Goal: Transaction & Acquisition: Purchase product/service

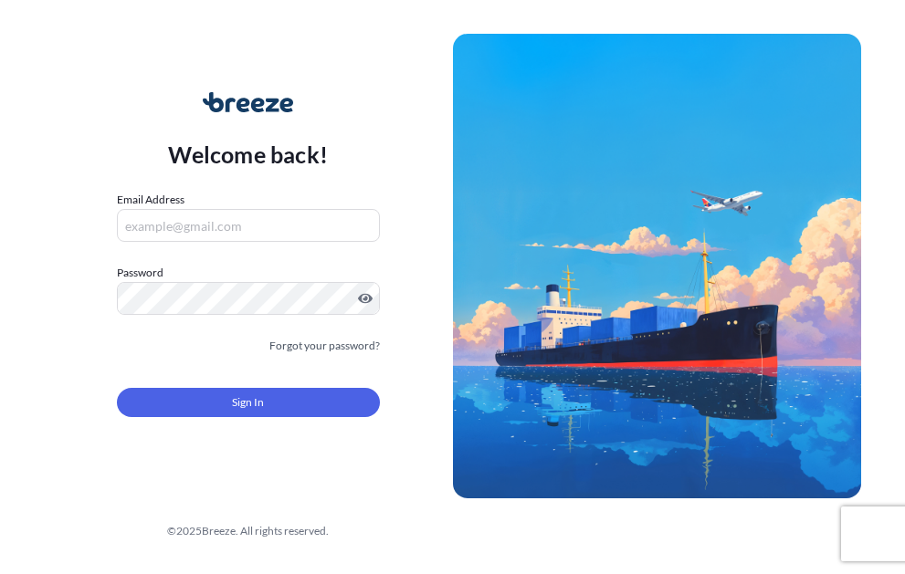
click at [184, 235] on input "Email Address" at bounding box center [248, 225] width 263 height 33
type input "A"
type input "[EMAIL_ADDRESS][DOMAIN_NAME]"
click at [159, 265] on label "Password" at bounding box center [248, 273] width 263 height 18
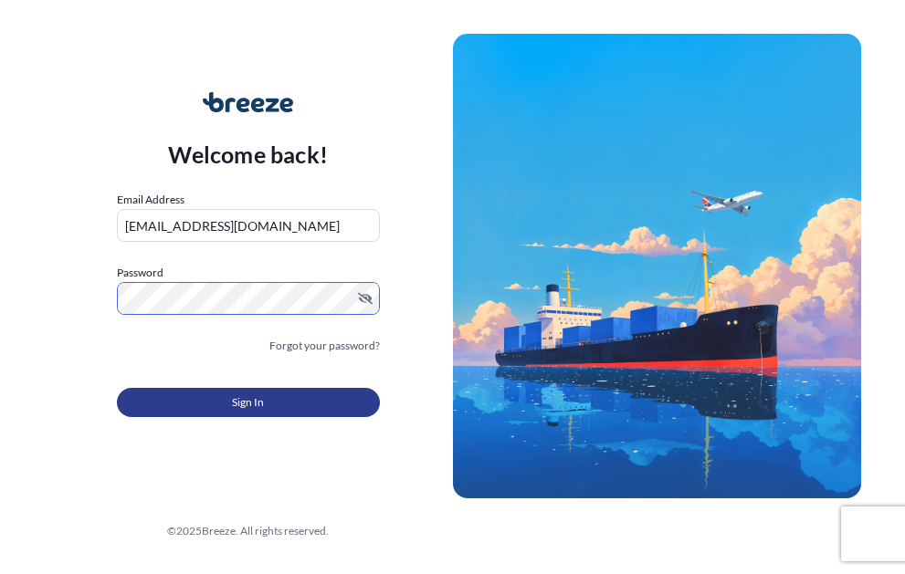
click at [195, 393] on button "Sign In" at bounding box center [248, 402] width 263 height 29
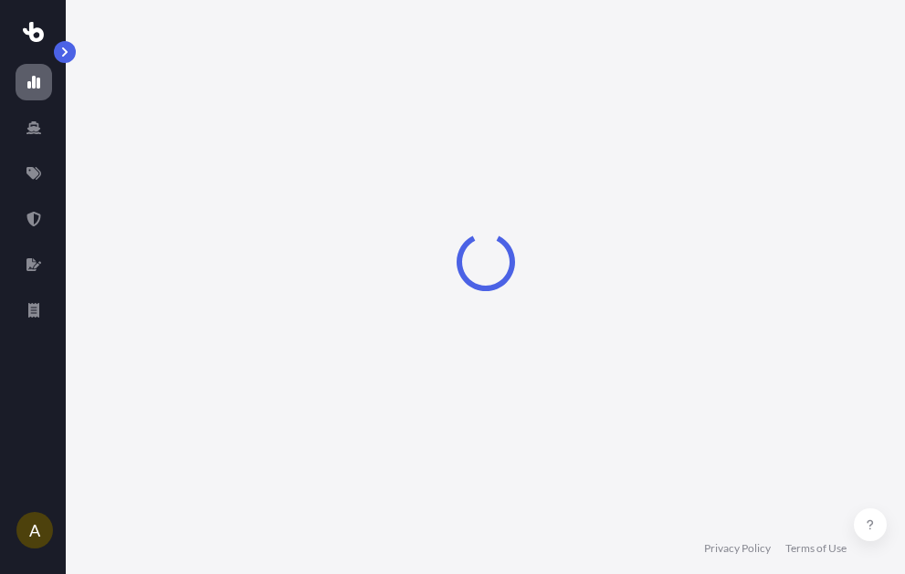
select select "2025"
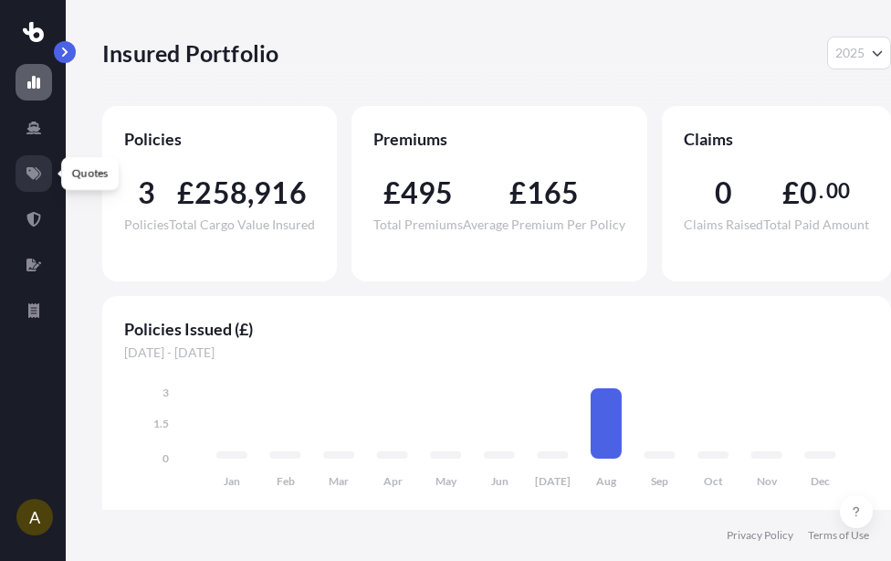
click at [31, 176] on icon at bounding box center [33, 173] width 15 height 13
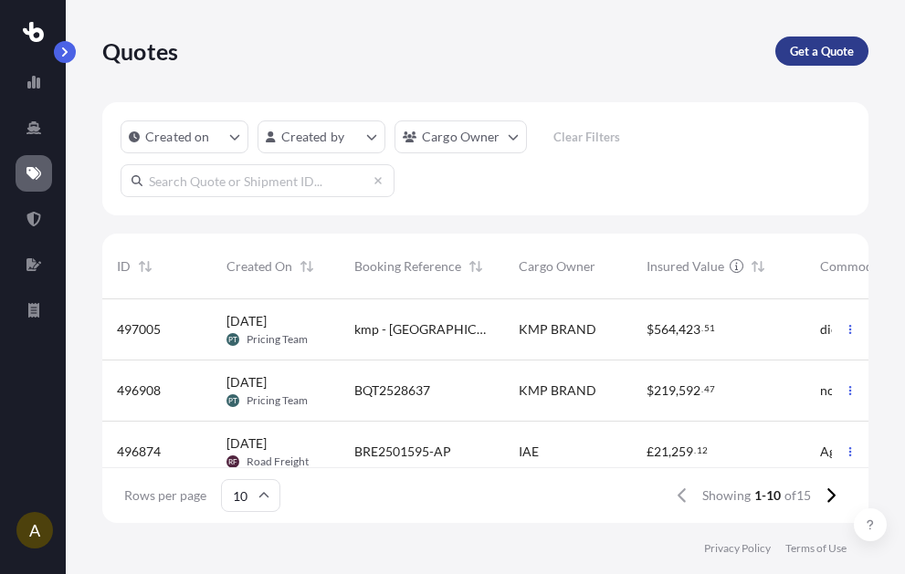
click at [801, 62] on link "Get a Quote" at bounding box center [821, 51] width 93 height 29
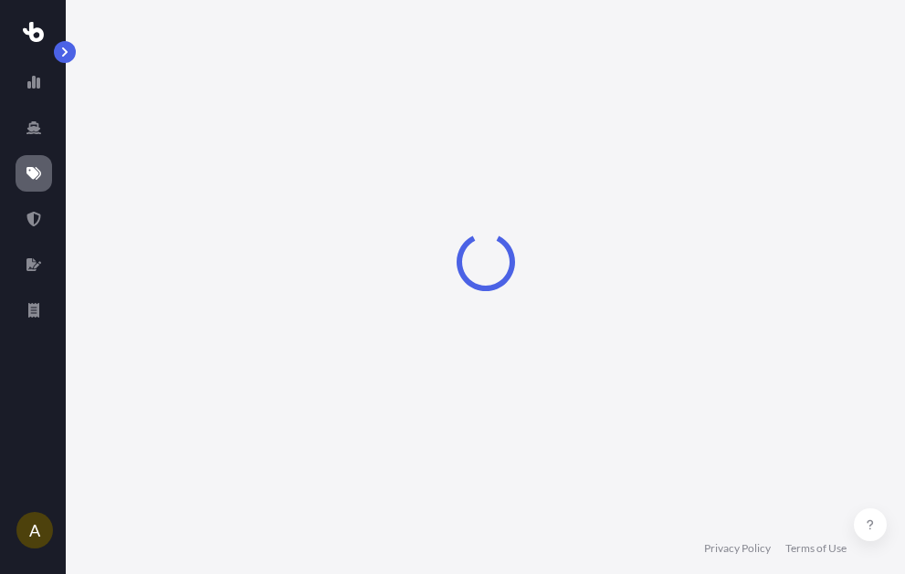
select select "Road"
select select "Sea"
select select "1"
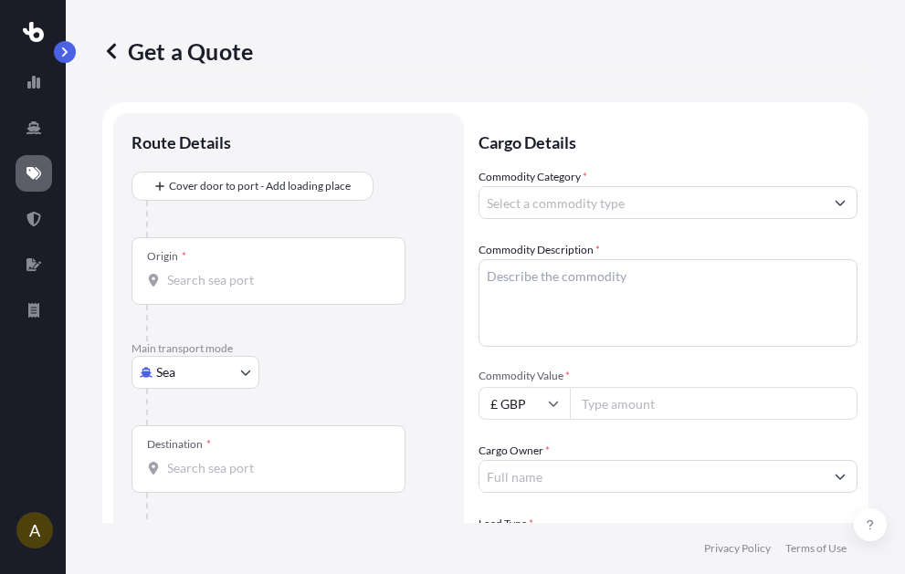
scroll to position [29, 0]
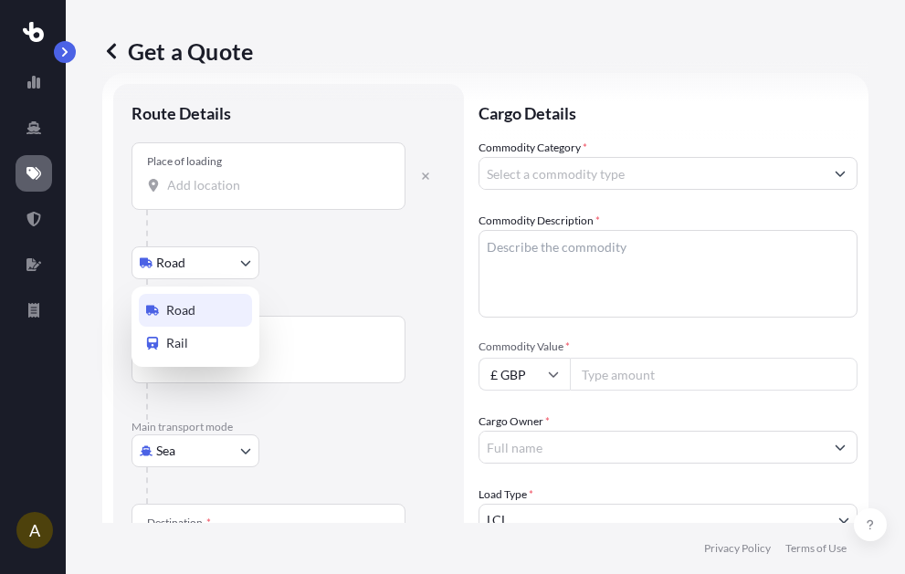
click at [246, 258] on body "A Get a Quote Route Details Place of loading Road Road Rail Origin * Main trans…" at bounding box center [452, 287] width 905 height 574
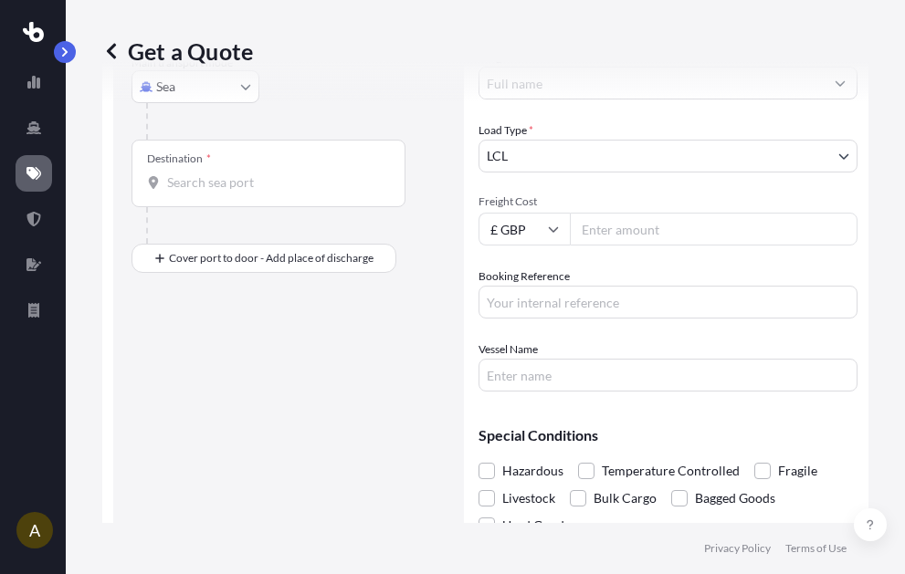
scroll to position [395, 0]
click at [216, 92] on div "Get a Quote" at bounding box center [485, 51] width 766 height 102
click at [224, 92] on div "Get a Quote" at bounding box center [485, 51] width 766 height 102
click at [258, 84] on div "Get a Quote" at bounding box center [485, 51] width 766 height 102
drag, startPoint x: 258, startPoint y: 84, endPoint x: 246, endPoint y: 93, distance: 15.0
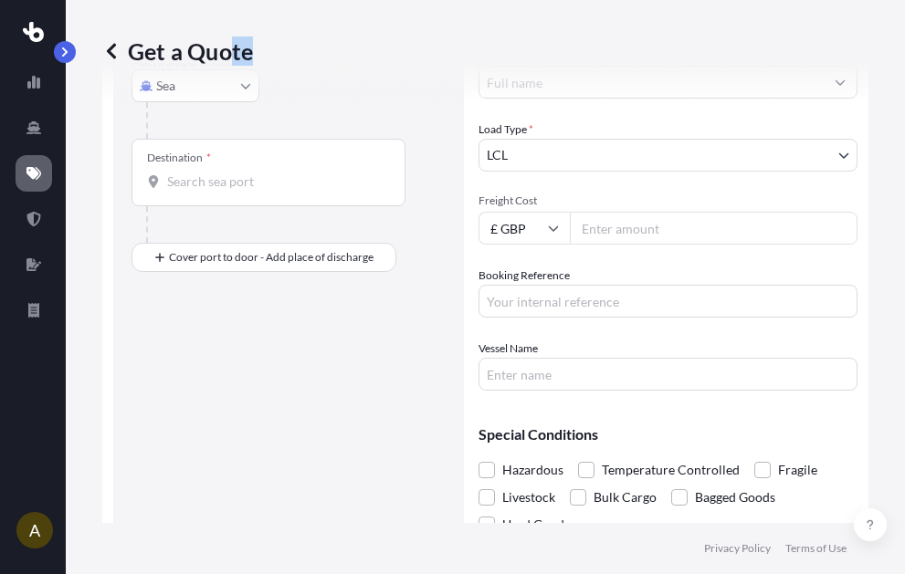
click at [246, 93] on div "Get a Quote" at bounding box center [485, 51] width 766 height 102
click at [247, 89] on div "Get a Quote" at bounding box center [485, 51] width 766 height 102
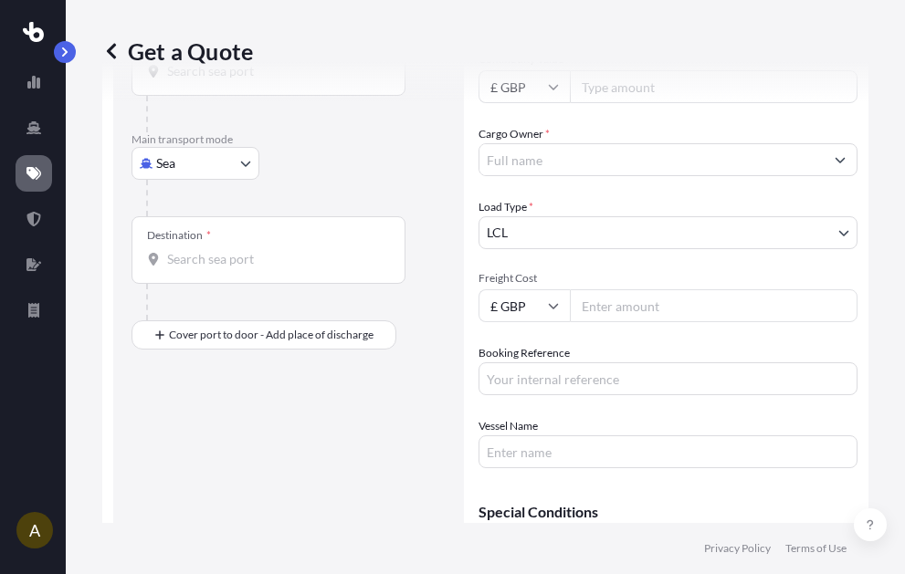
scroll to position [212, 0]
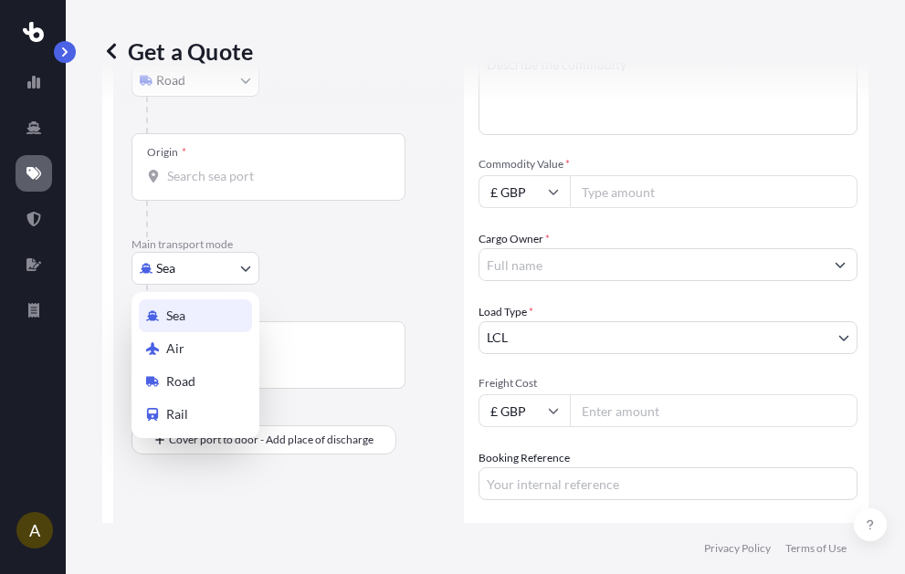
click at [247, 257] on body "A Get a Quote Route Details Place of loading Road Road Rail Origin * Main trans…" at bounding box center [452, 287] width 905 height 574
click at [213, 348] on div "Air" at bounding box center [195, 348] width 113 height 33
select select "Air"
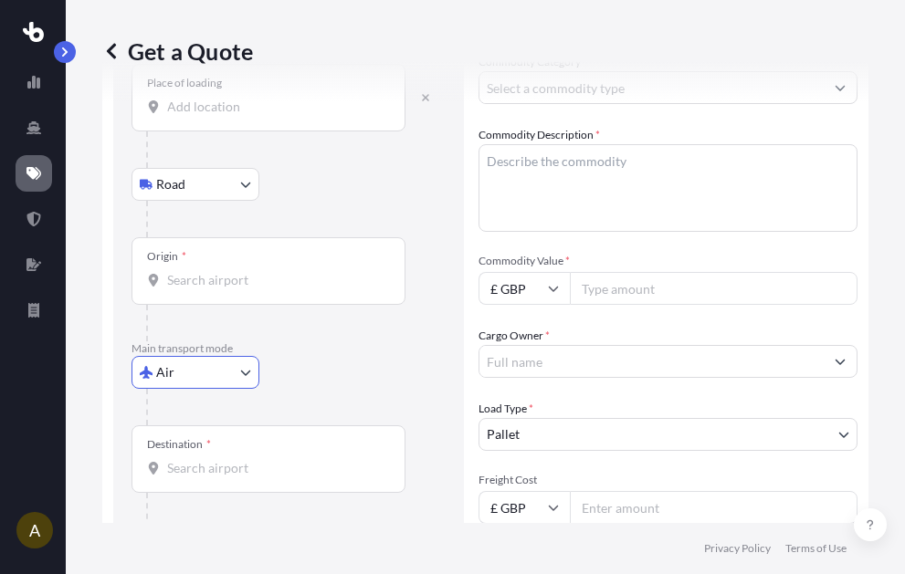
scroll to position [0, 0]
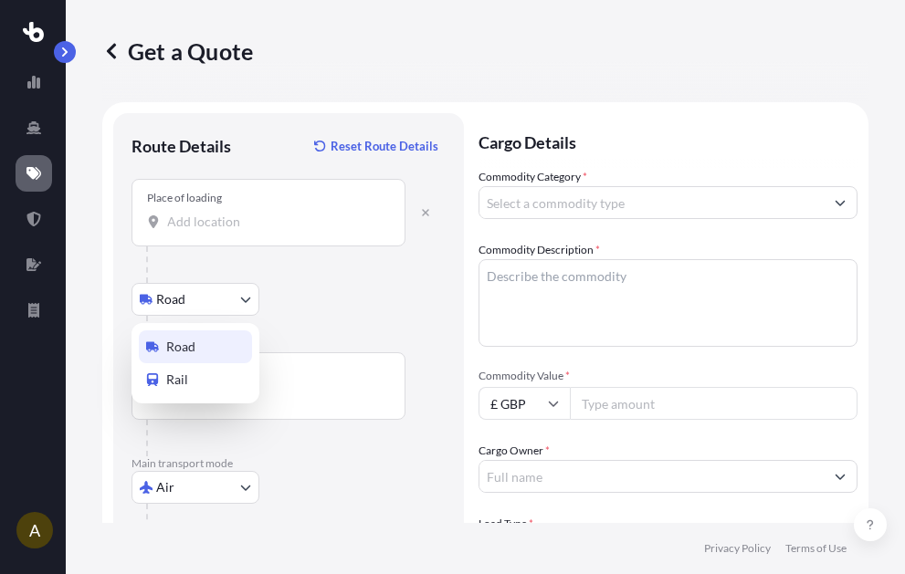
click at [232, 294] on body "A Get a Quote Route Details Reset Route Details Place of loading Road Road Rail…" at bounding box center [452, 287] width 905 height 574
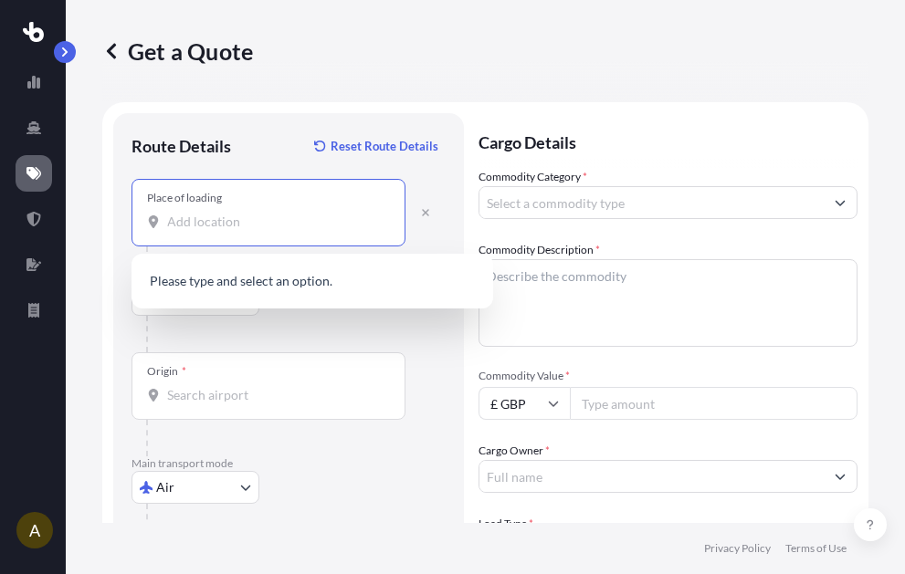
click at [268, 230] on input "Place of loading" at bounding box center [275, 222] width 216 height 18
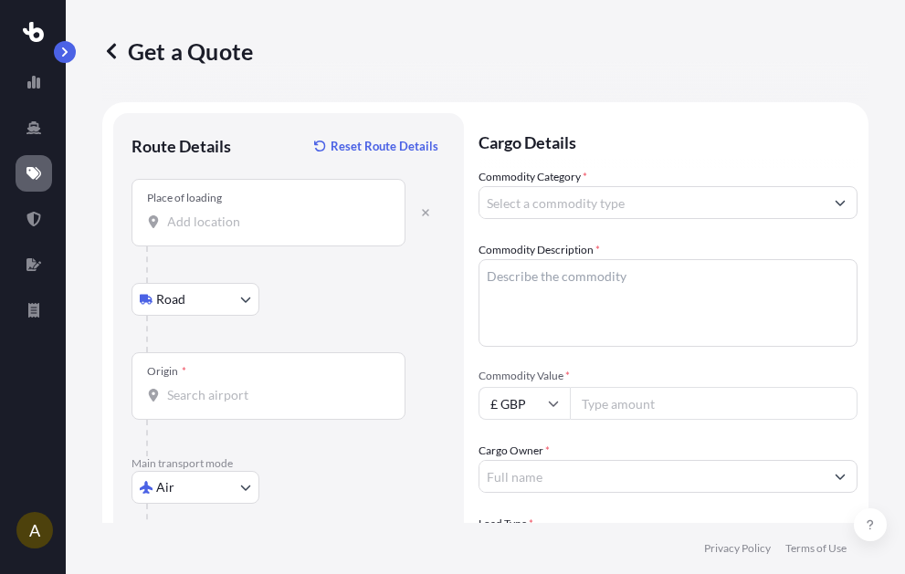
click at [213, 213] on input "Place of loading" at bounding box center [275, 222] width 216 height 18
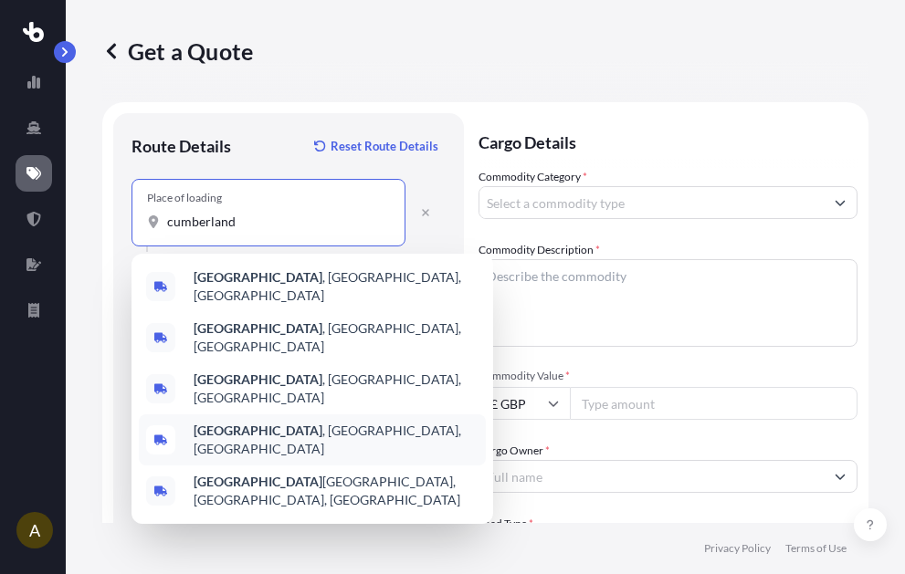
click at [335, 421] on div "[GEOGRAPHIC_DATA] , [GEOGRAPHIC_DATA], [GEOGRAPHIC_DATA]" at bounding box center [312, 440] width 347 height 51
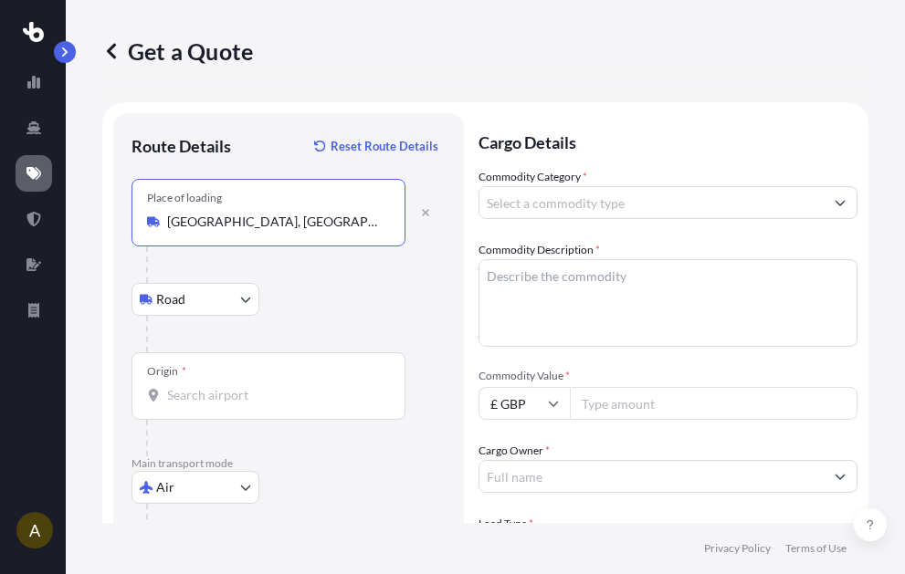
type input "[GEOGRAPHIC_DATA], [GEOGRAPHIC_DATA], [GEOGRAPHIC_DATA]"
click at [237, 384] on div "Origin *" at bounding box center [269, 387] width 274 height 68
click at [237, 386] on input "Origin *" at bounding box center [275, 395] width 216 height 18
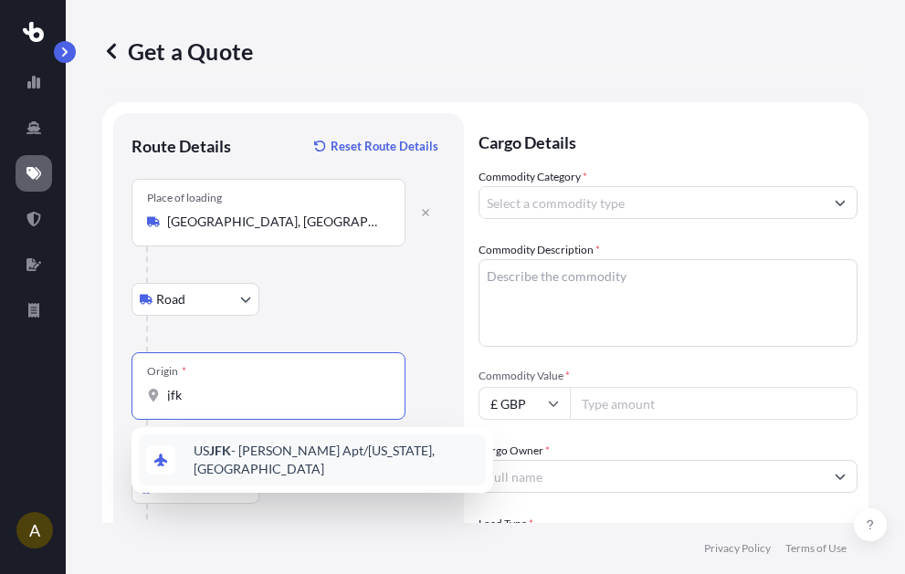
click at [319, 465] on span "US JFK - [PERSON_NAME] Apt/[US_STATE], [GEOGRAPHIC_DATA]" at bounding box center [336, 460] width 285 height 37
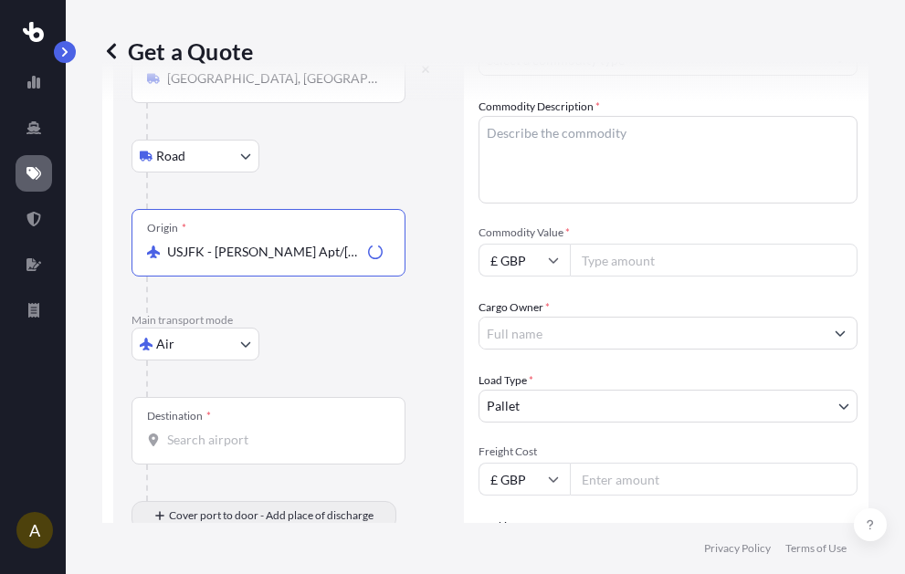
scroll to position [274, 0]
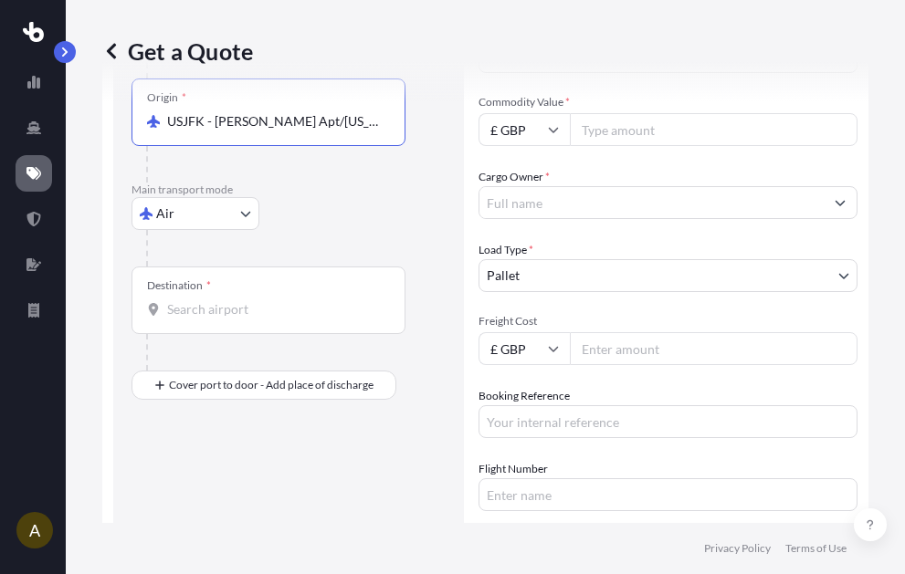
type input "USJFK - [PERSON_NAME] Apt/[US_STATE], [GEOGRAPHIC_DATA]"
click at [198, 297] on div "Destination *" at bounding box center [269, 301] width 274 height 68
click at [198, 300] on input "Destination *" at bounding box center [275, 309] width 216 height 18
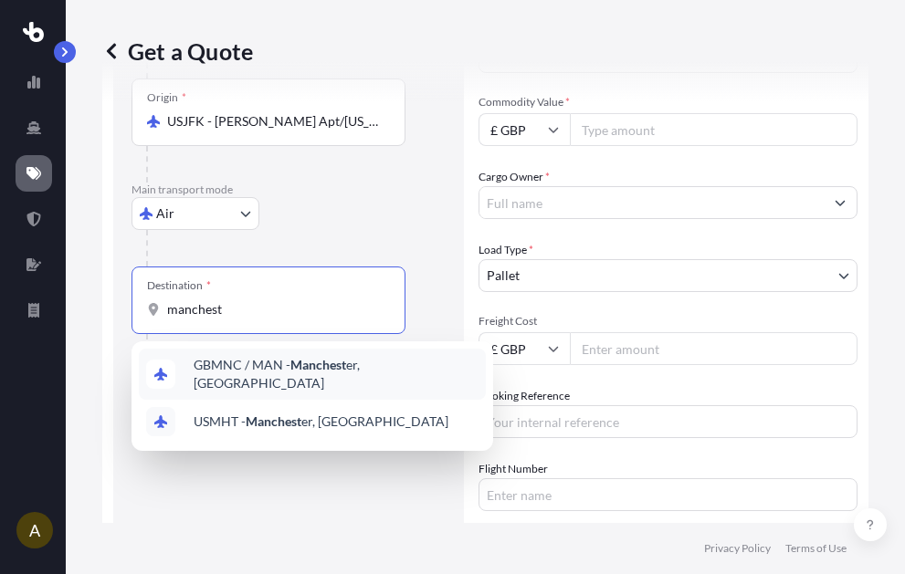
click at [399, 370] on span "GBMNC / MAN - Manchest er, [GEOGRAPHIC_DATA]" at bounding box center [336, 374] width 285 height 37
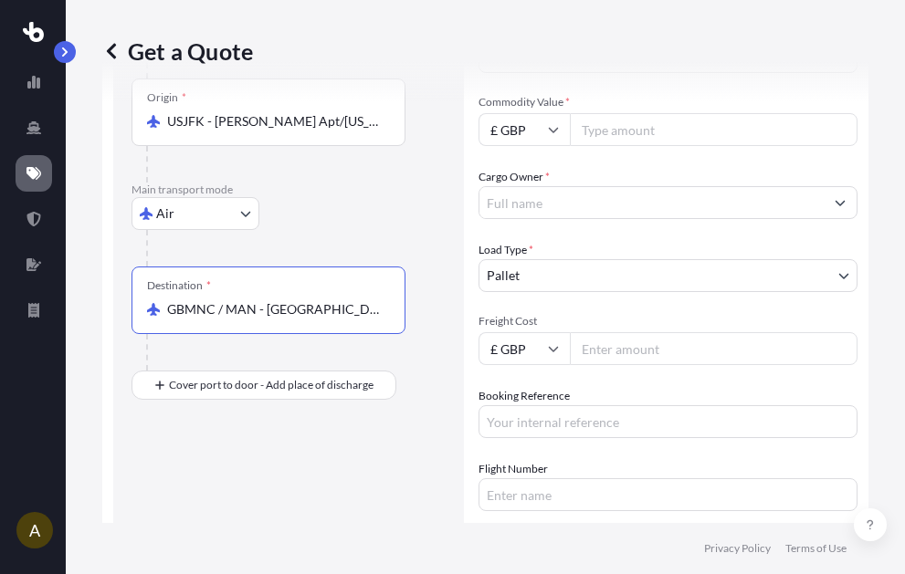
type input "GBMNC / MAN - [GEOGRAPHIC_DATA], [GEOGRAPHIC_DATA]"
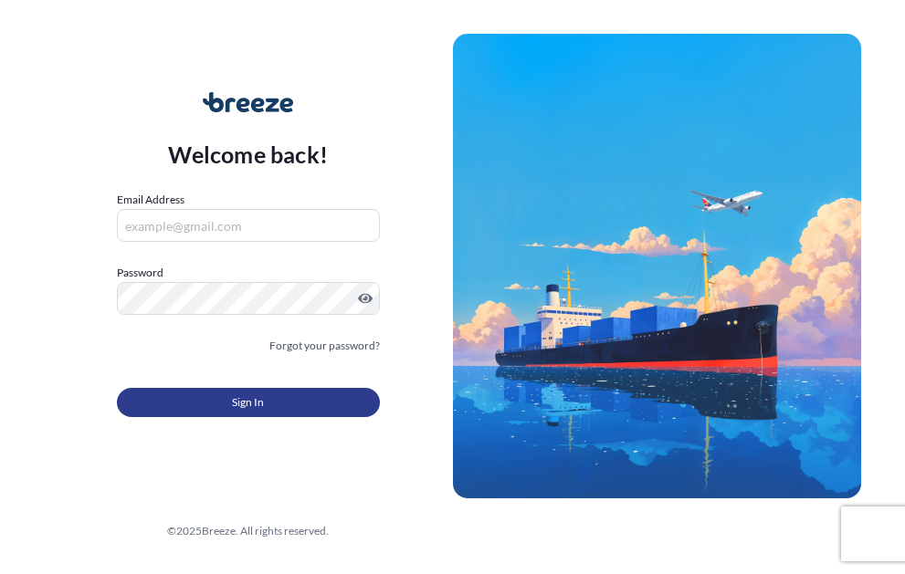
type input "[EMAIL_ADDRESS][DOMAIN_NAME]"
click at [308, 404] on button "Sign In" at bounding box center [248, 402] width 263 height 29
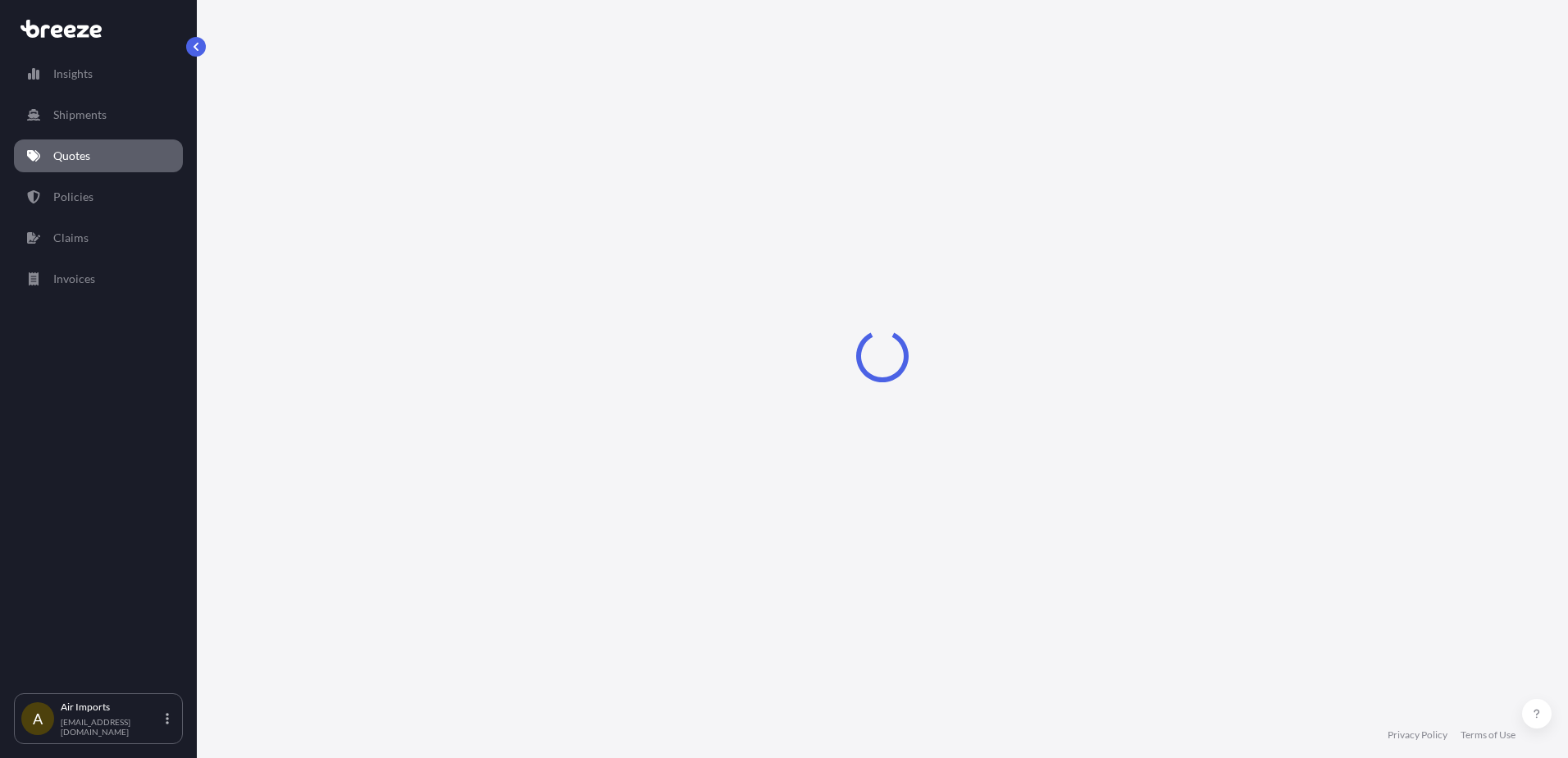
select select "Sea"
select select "1"
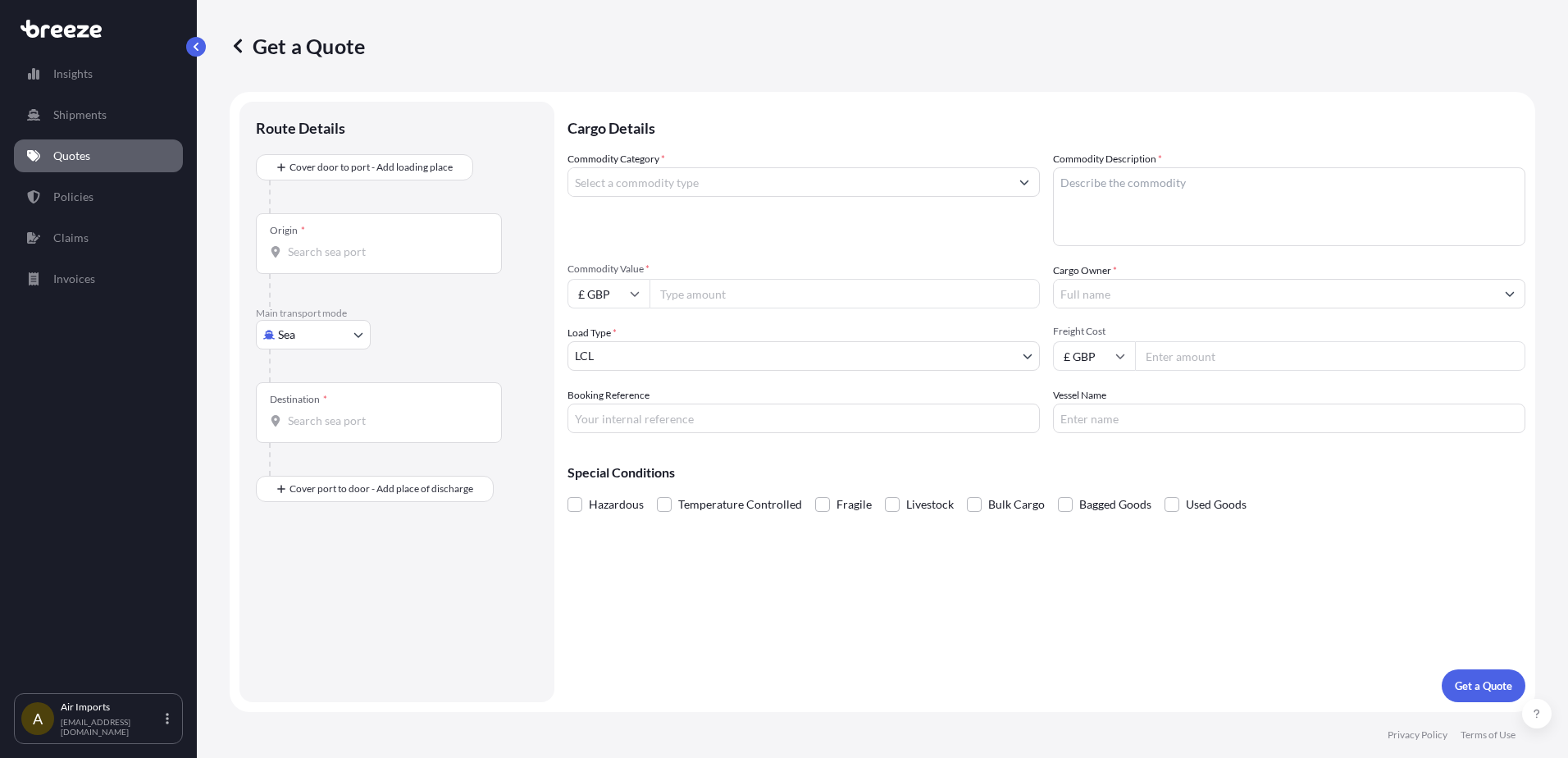
click at [292, 341] on body "Insights Shipments Quotes Policies Claims Invoices A Air Imports airimports@uni…" at bounding box center [784, 379] width 1568 height 758
click at [303, 410] on div "Air" at bounding box center [313, 407] width 101 height 30
select select "Air"
click at [324, 259] on input "Origin *" at bounding box center [385, 259] width 194 height 16
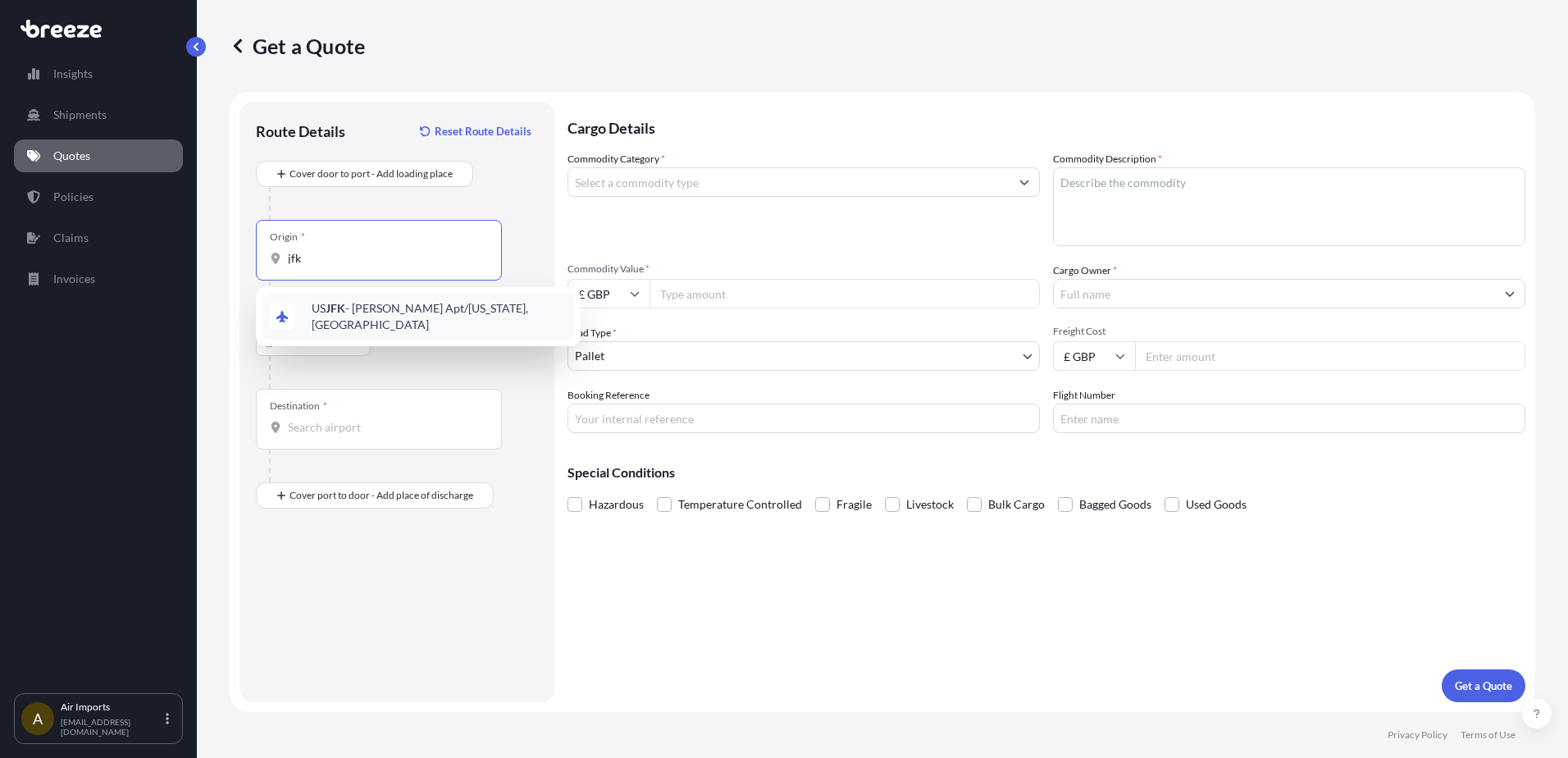
click at [307, 326] on div "US JFK - [PERSON_NAME] Apt/[US_STATE], [GEOGRAPHIC_DATA]" at bounding box center [418, 316] width 312 height 46
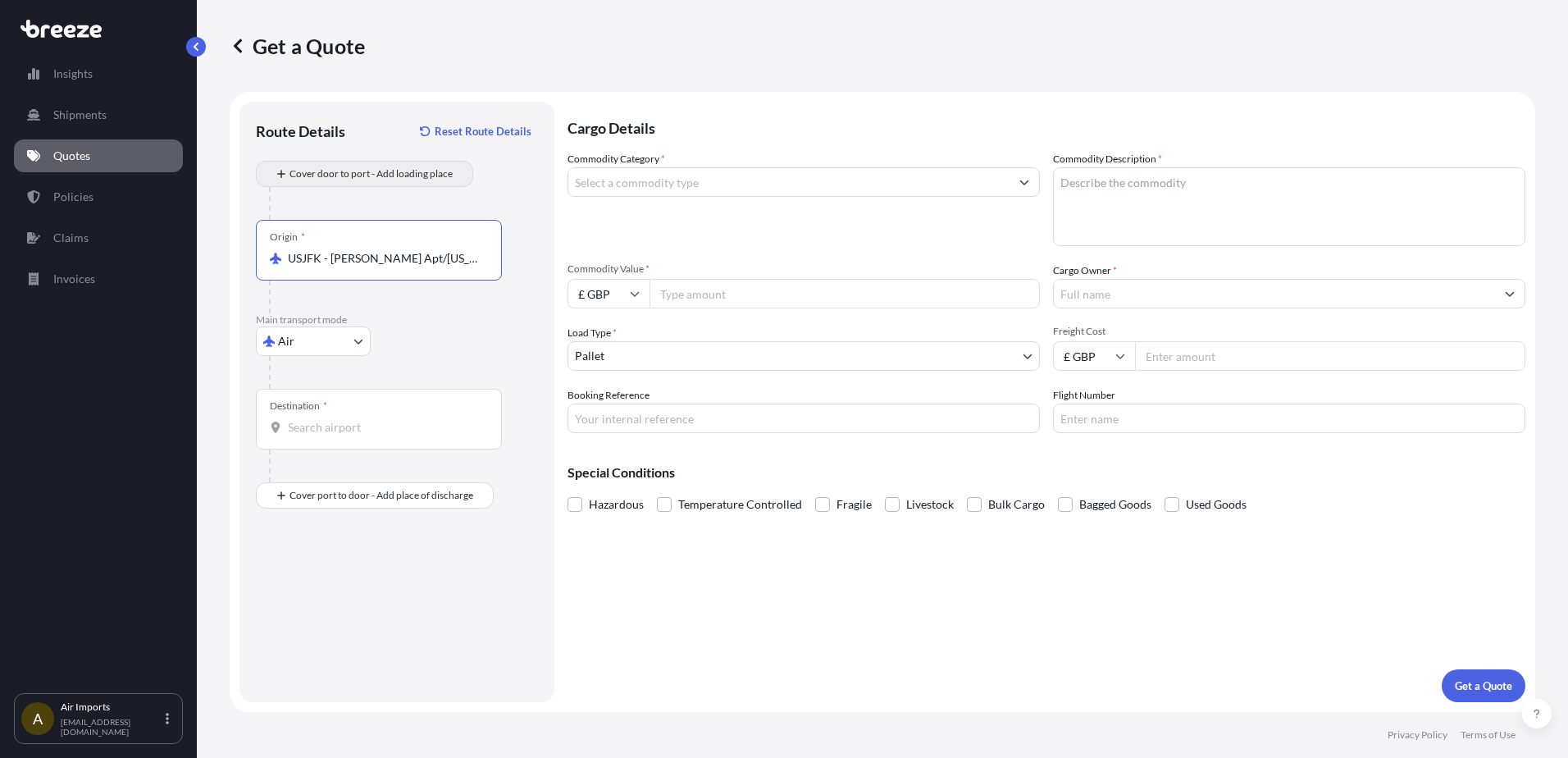
type input "USJFK - [PERSON_NAME] Apt/[US_STATE], [GEOGRAPHIC_DATA]"
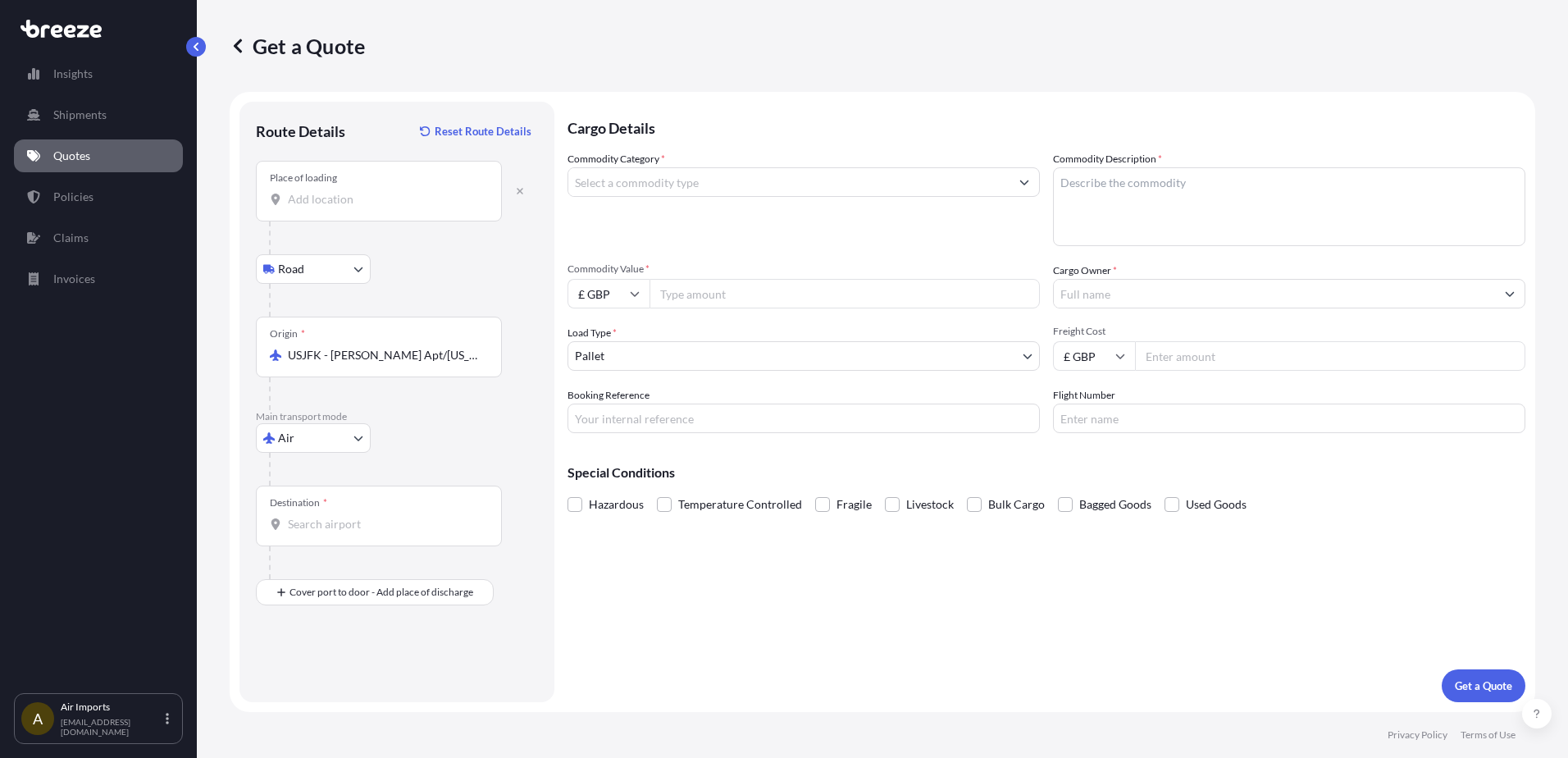
click at [312, 203] on input "Place of loading" at bounding box center [385, 199] width 194 height 16
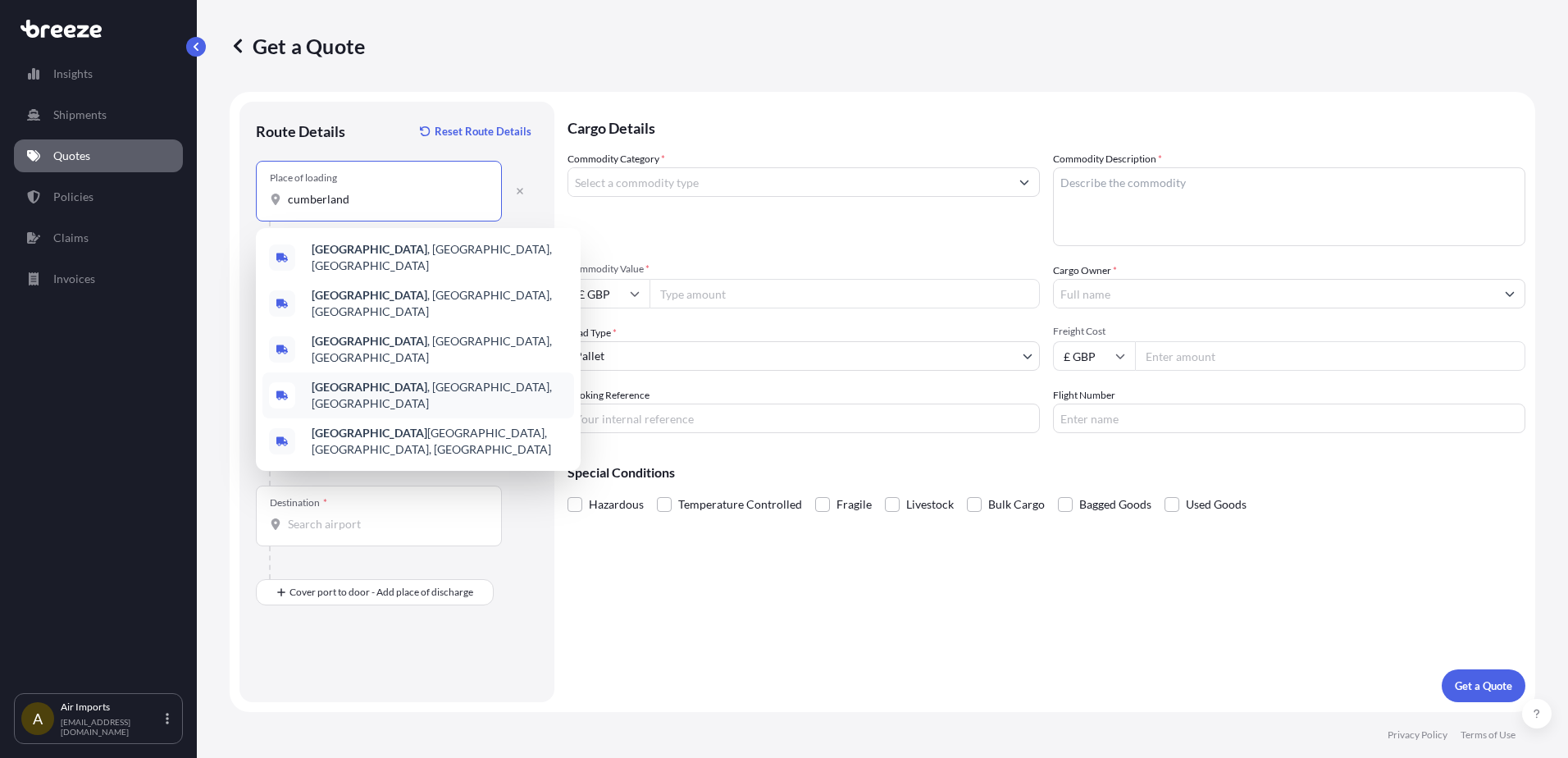
click at [393, 379] on span "[GEOGRAPHIC_DATA] , [GEOGRAPHIC_DATA], [GEOGRAPHIC_DATA]" at bounding box center [439, 395] width 256 height 33
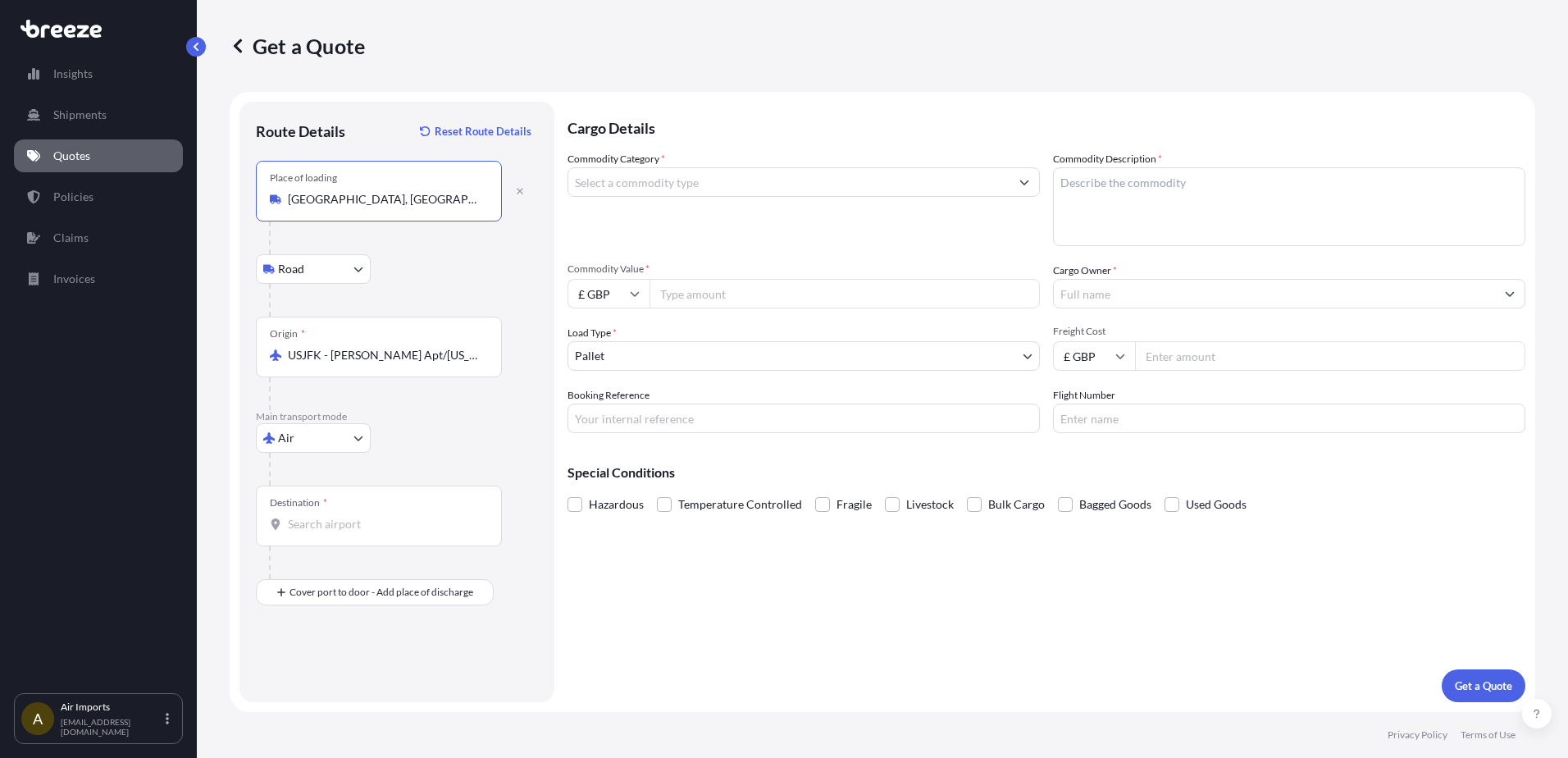
type input "[GEOGRAPHIC_DATA], [GEOGRAPHIC_DATA], [GEOGRAPHIC_DATA]"
click at [308, 507] on div "Destination *" at bounding box center [298, 503] width 57 height 13
click at [308, 516] on input "Destination *" at bounding box center [385, 524] width 194 height 16
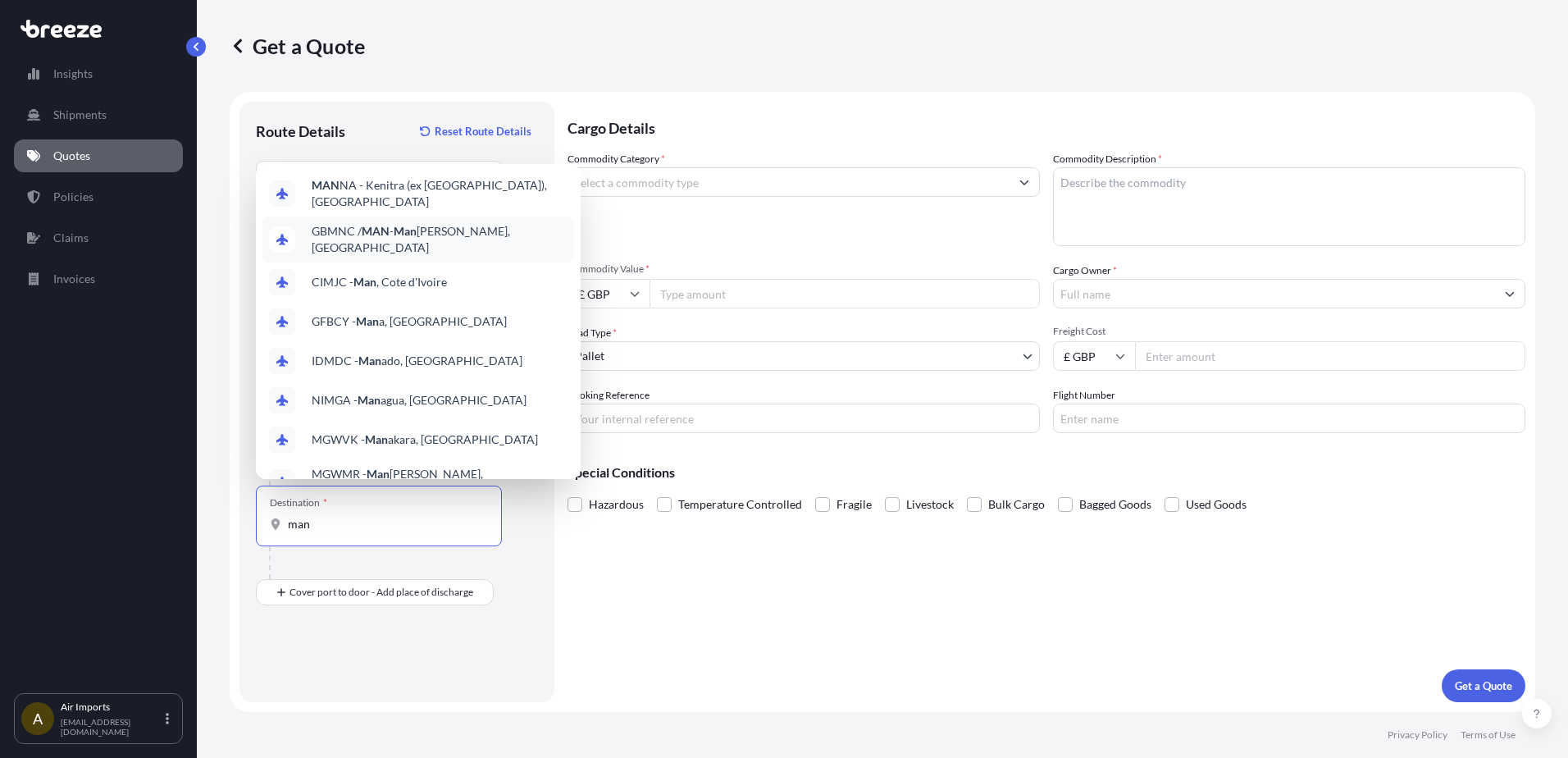
click at [418, 238] on div "GBMNC / MAN - Man chester, United Kingdom" at bounding box center [418, 239] width 312 height 46
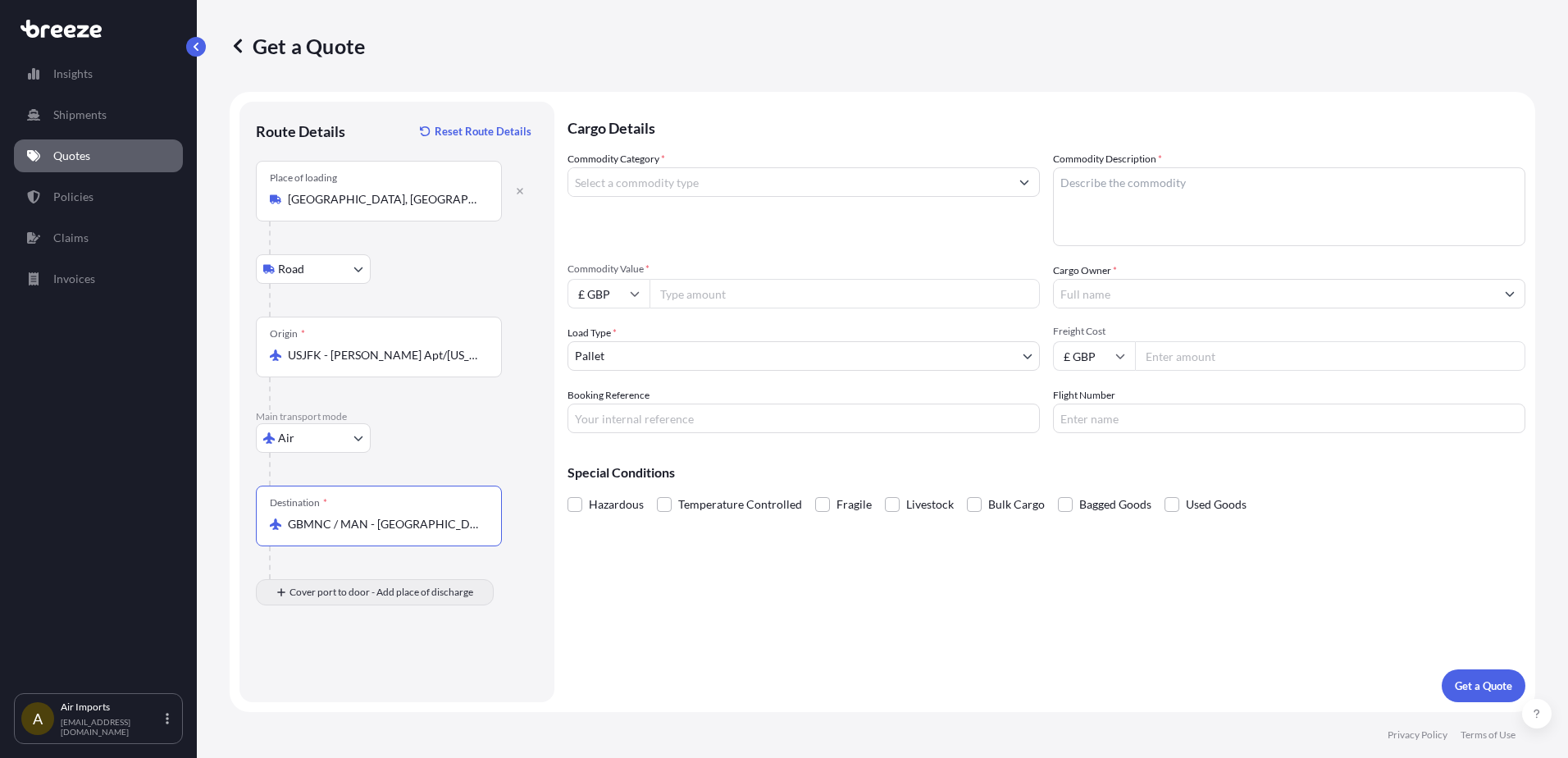
type input "GBMNC / MAN - [GEOGRAPHIC_DATA], [GEOGRAPHIC_DATA]"
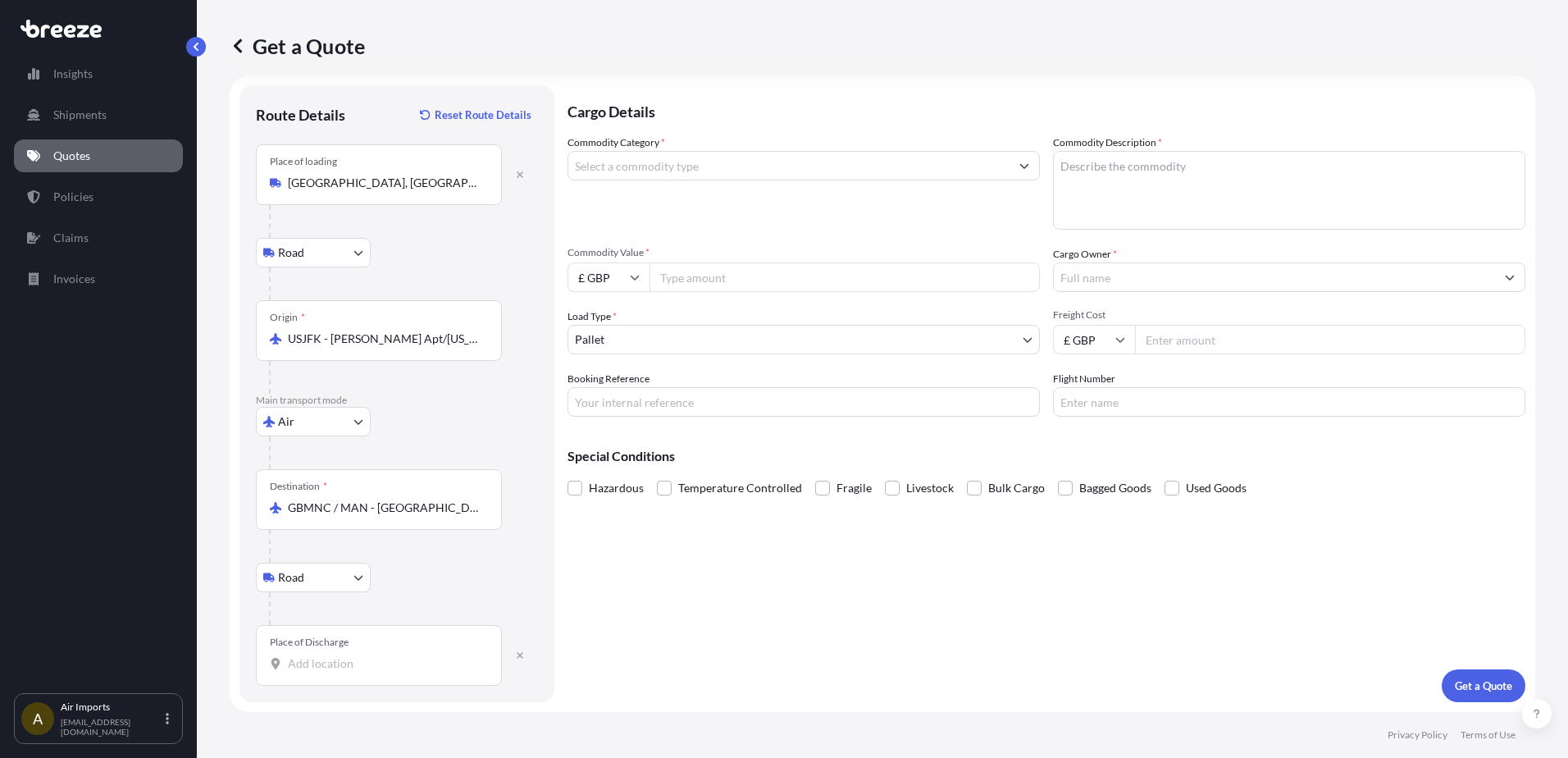
click at [326, 516] on div "Place of Discharge" at bounding box center [379, 656] width 246 height 61
click at [326, 516] on input "Place of Discharge" at bounding box center [385, 664] width 194 height 16
click at [295, 516] on input "Place of Discharge" at bounding box center [385, 664] width 194 height 16
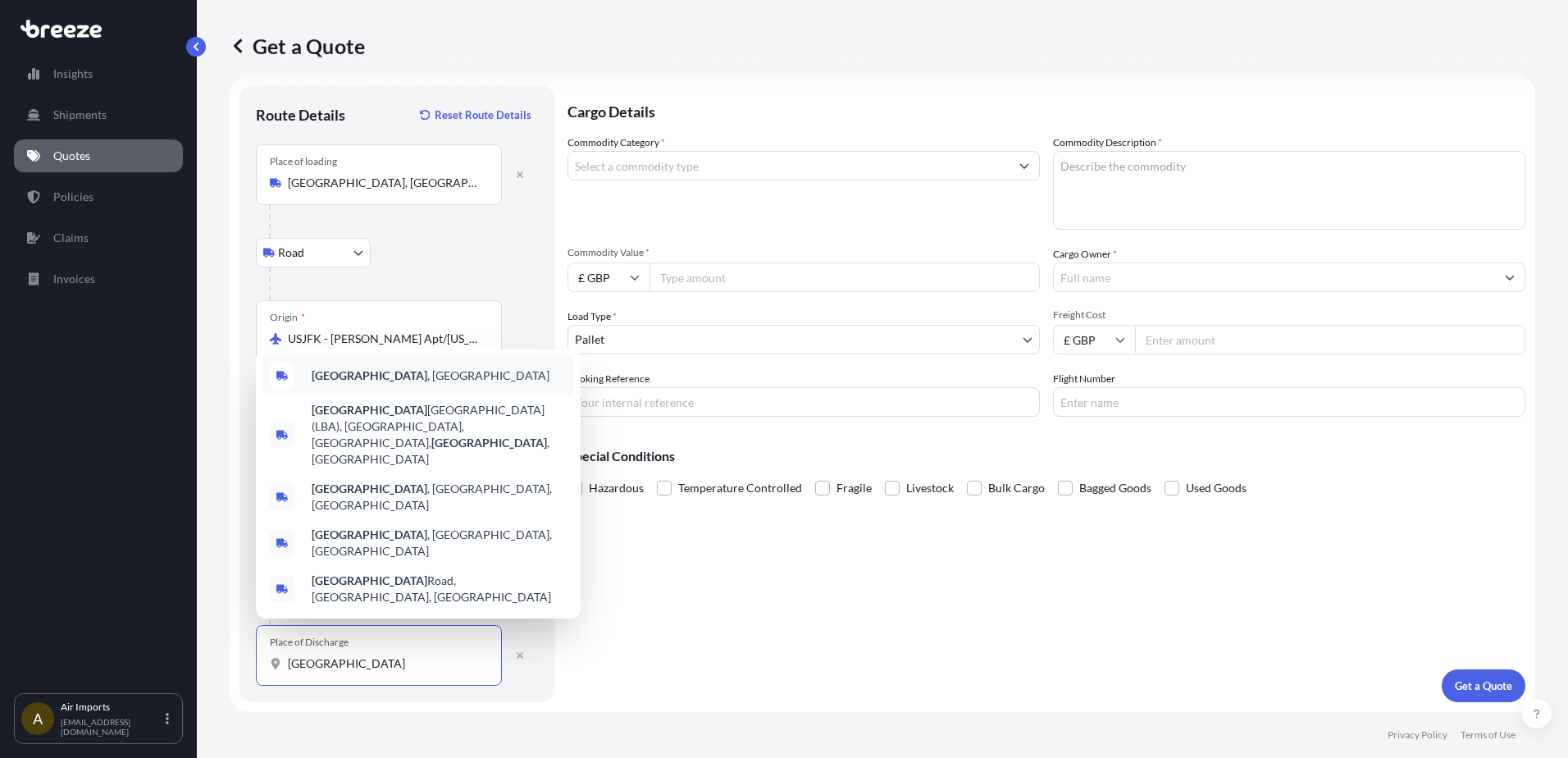
click at [357, 383] on span "Leeds , UK" at bounding box center [430, 375] width 238 height 16
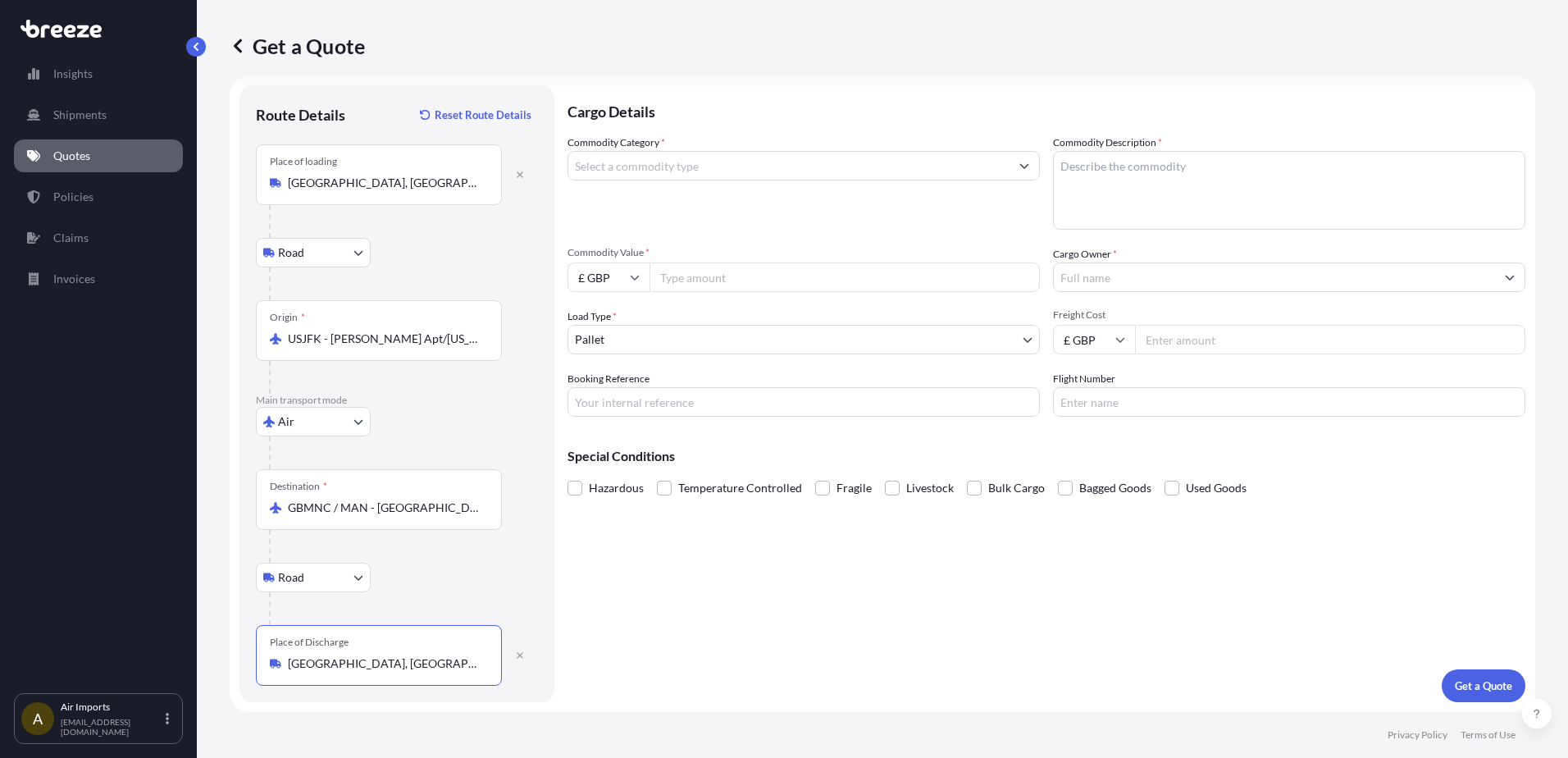
type input "Leeds, UK"
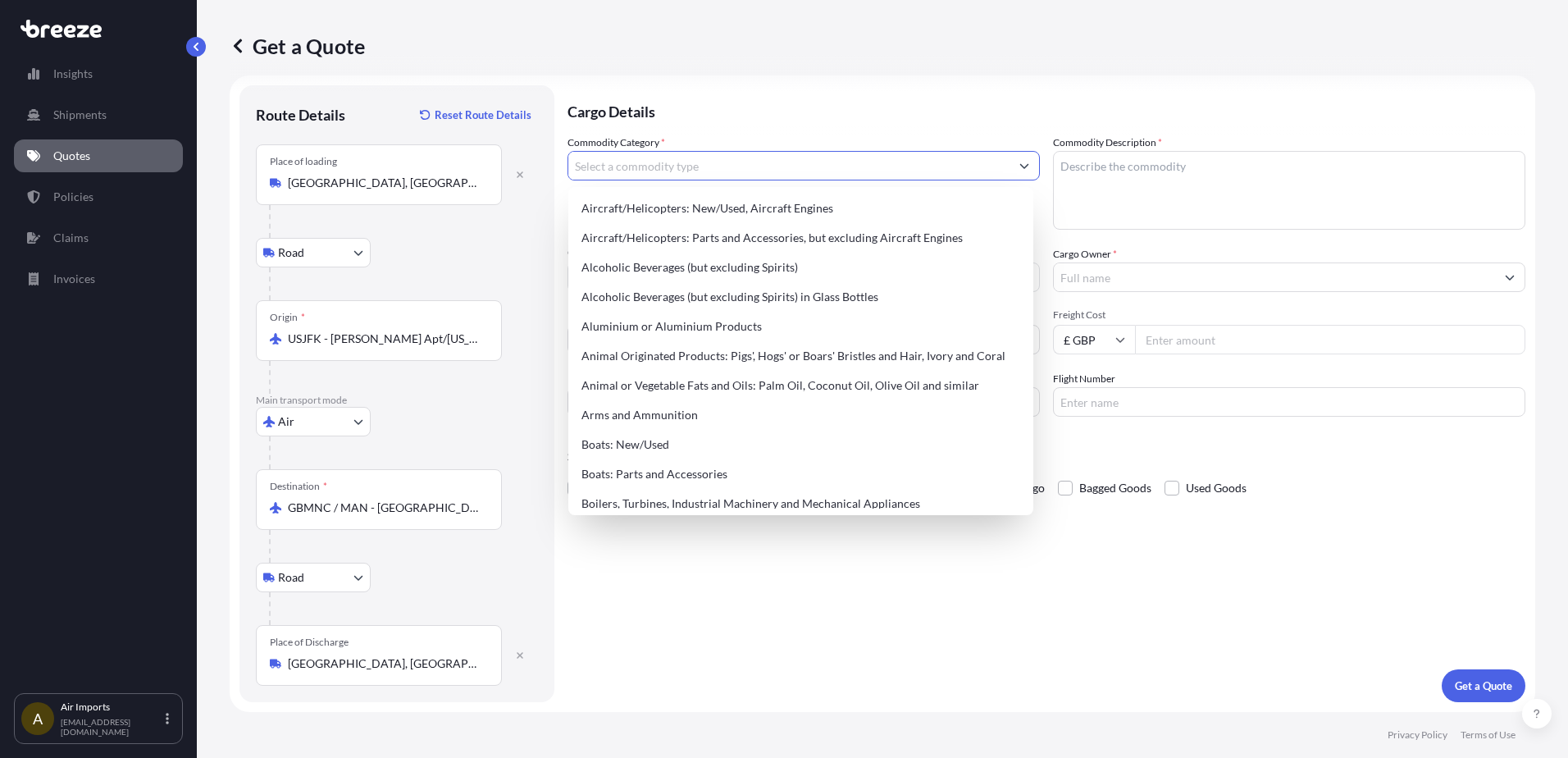
click at [630, 162] on input "Commodity Category *" at bounding box center [788, 165] width 441 height 30
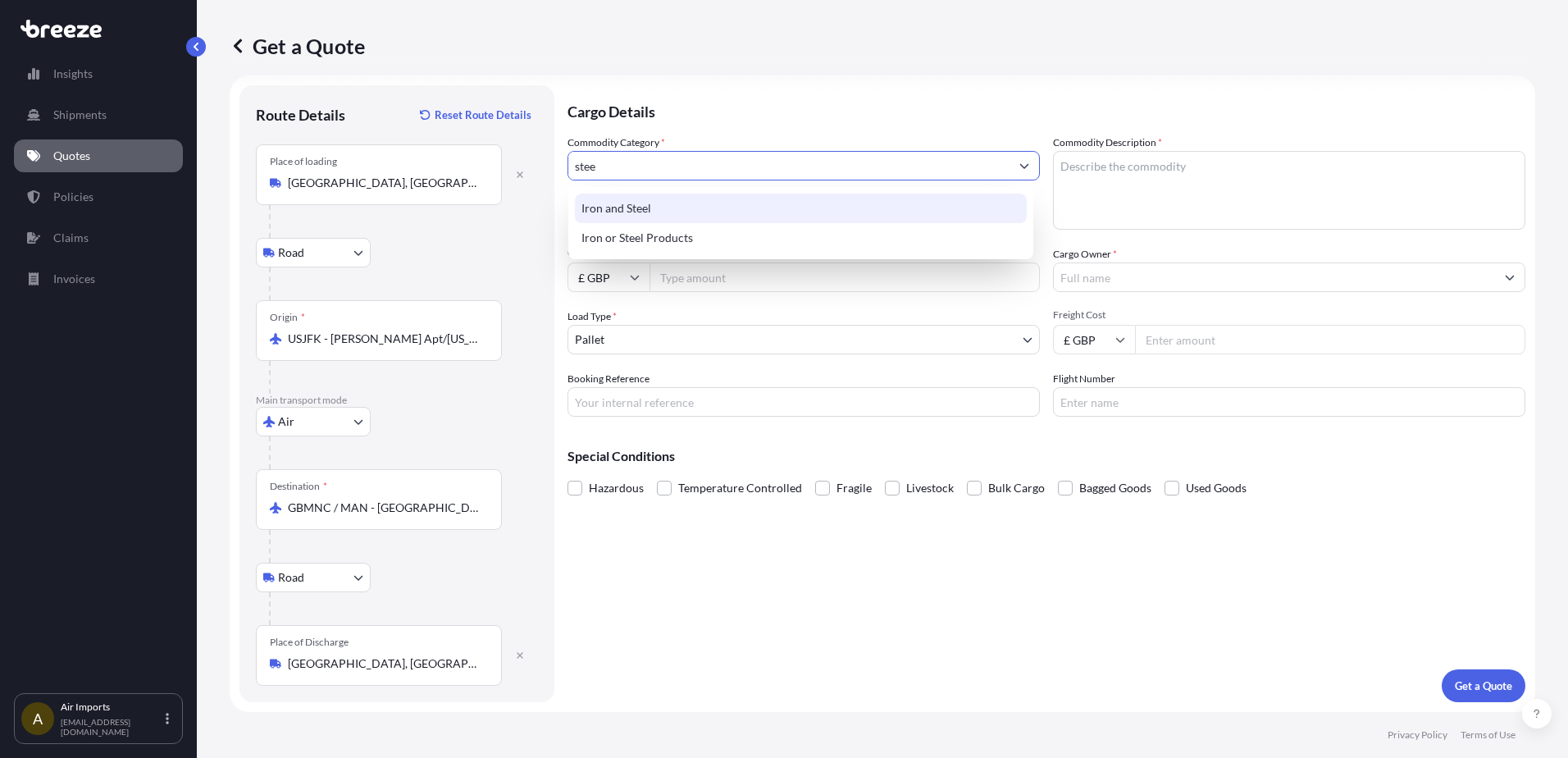
click at [672, 205] on div "Iron and Steel" at bounding box center [800, 208] width 452 height 30
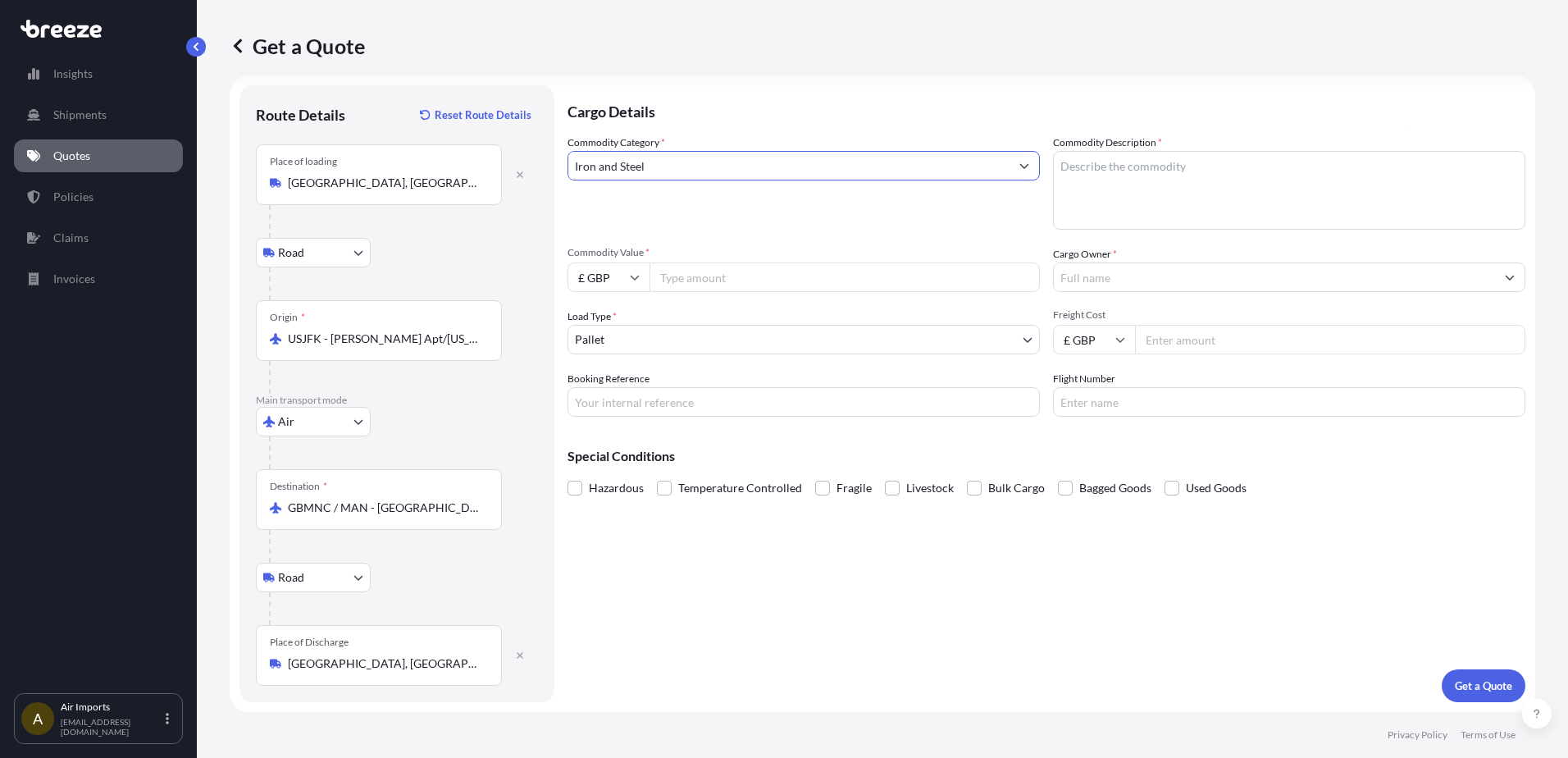
type input "Iron and Steel"
click at [812, 172] on textarea "Commodity Description *" at bounding box center [1290, 190] width 472 height 79
click at [703, 279] on input "Commodity Value *" at bounding box center [844, 277] width 391 height 30
type input "116158.04"
click at [629, 331] on body "Insights Shipments Quotes Policies Claims Invoices A Air Imports airimports@uni…" at bounding box center [784, 379] width 1568 height 758
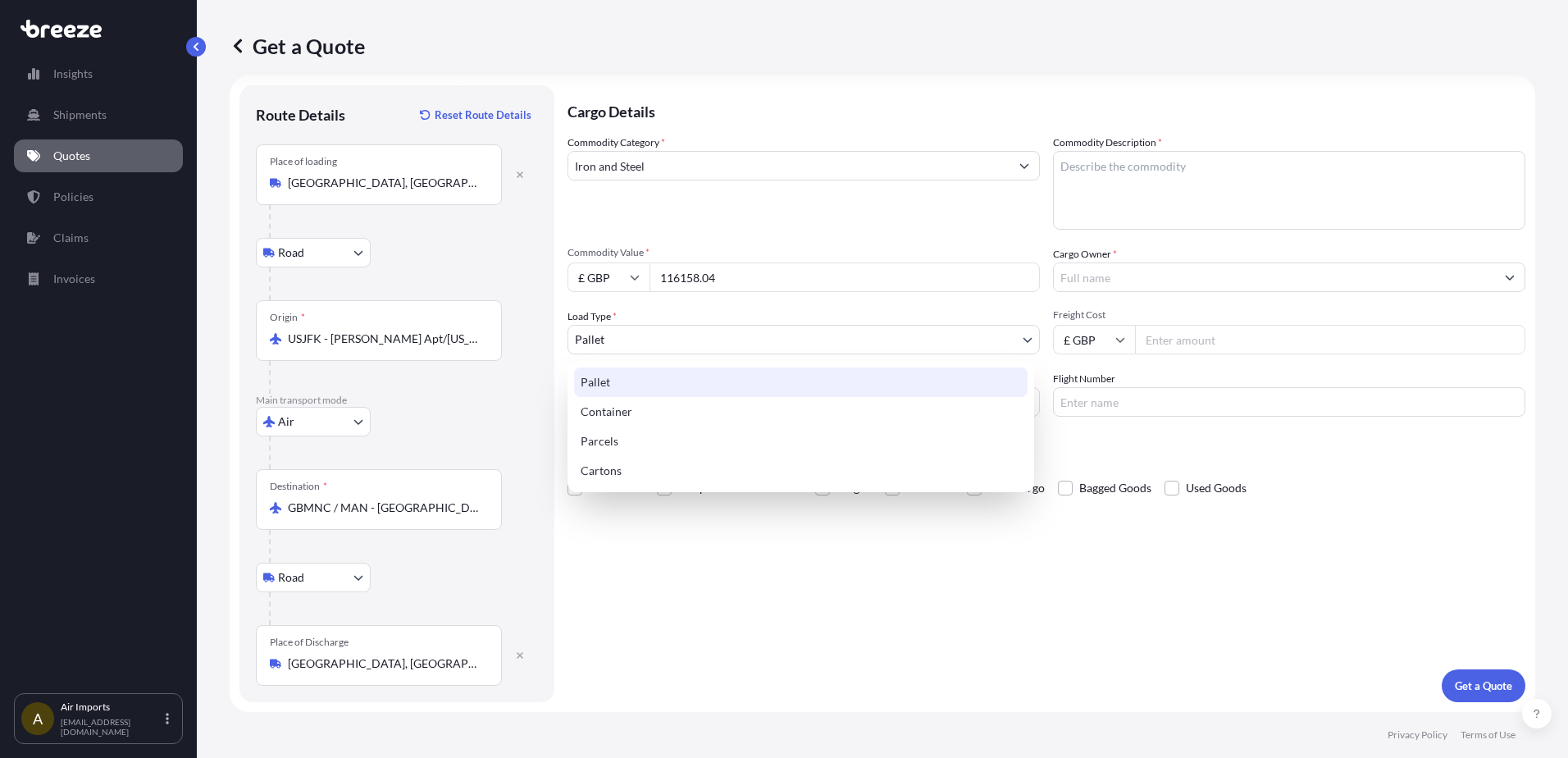
click at [684, 365] on div "Pallet Container Parcels Cartons" at bounding box center [801, 427] width 467 height 131
click at [684, 376] on div "Pallet" at bounding box center [800, 382] width 454 height 30
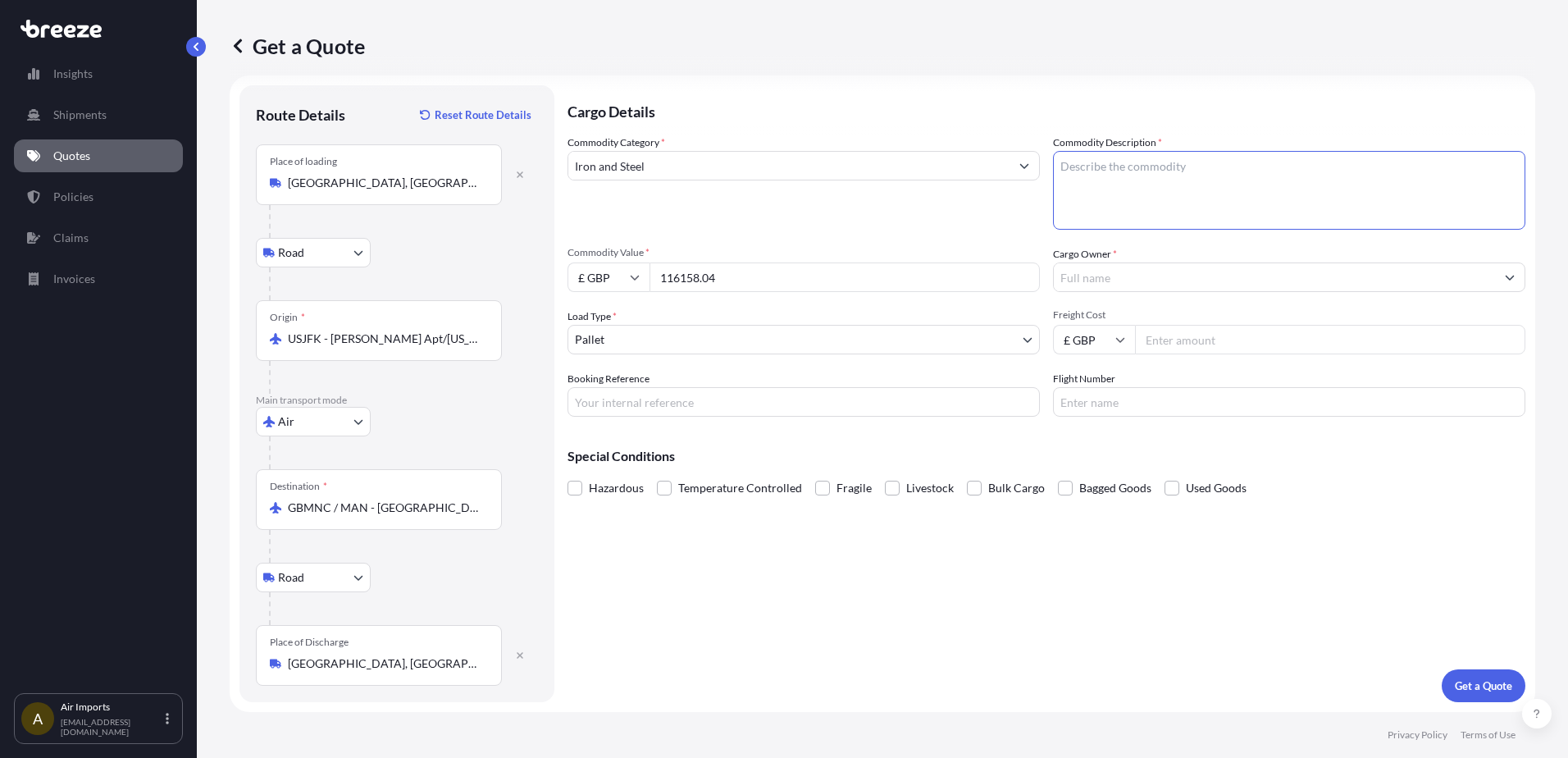
click at [812, 156] on textarea "Commodity Description *" at bounding box center [1290, 190] width 472 height 79
type textarea "Steel"
click at [812, 277] on input "Cargo Owner *" at bounding box center [1274, 277] width 441 height 30
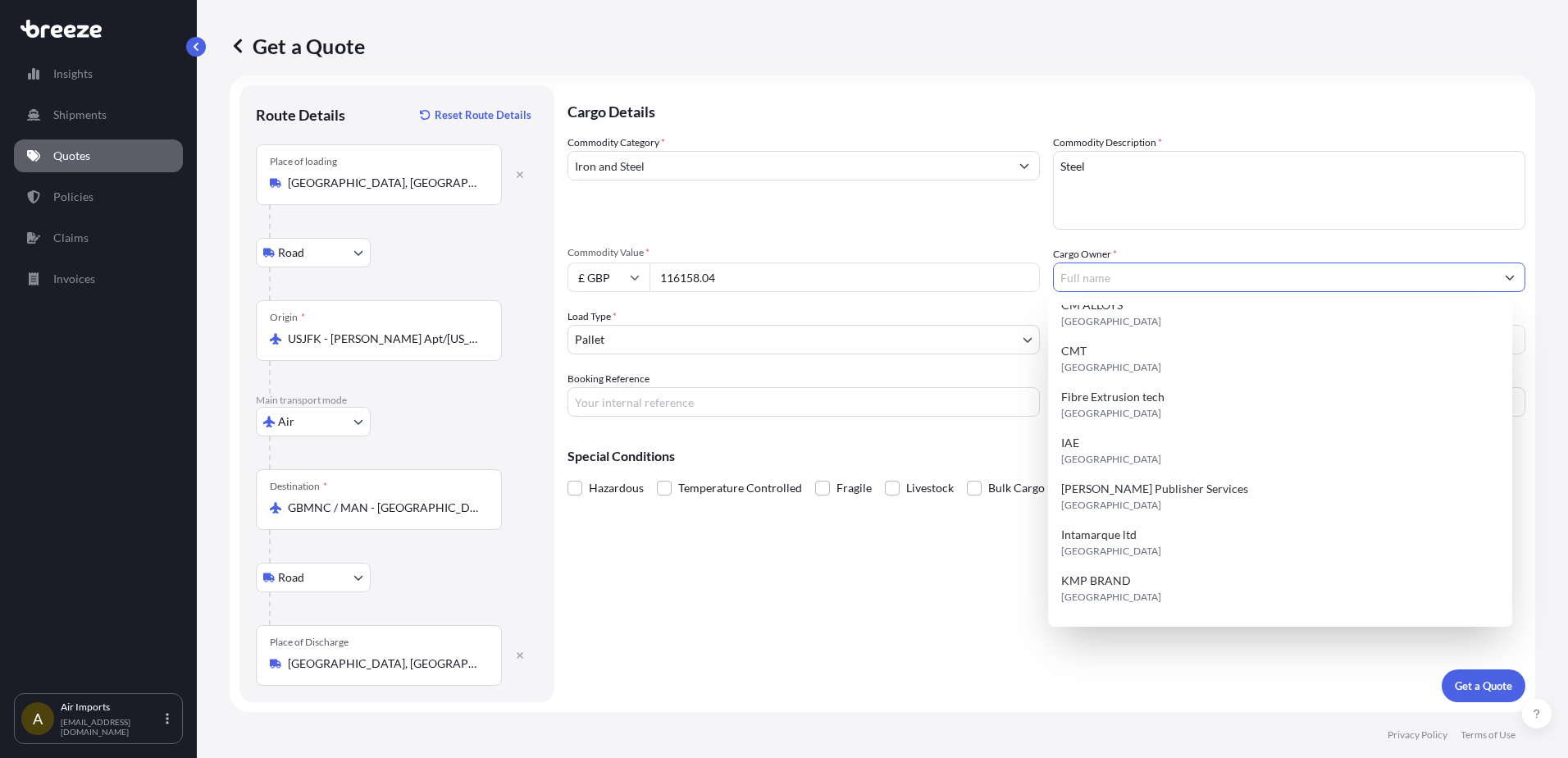
scroll to position [0, 0]
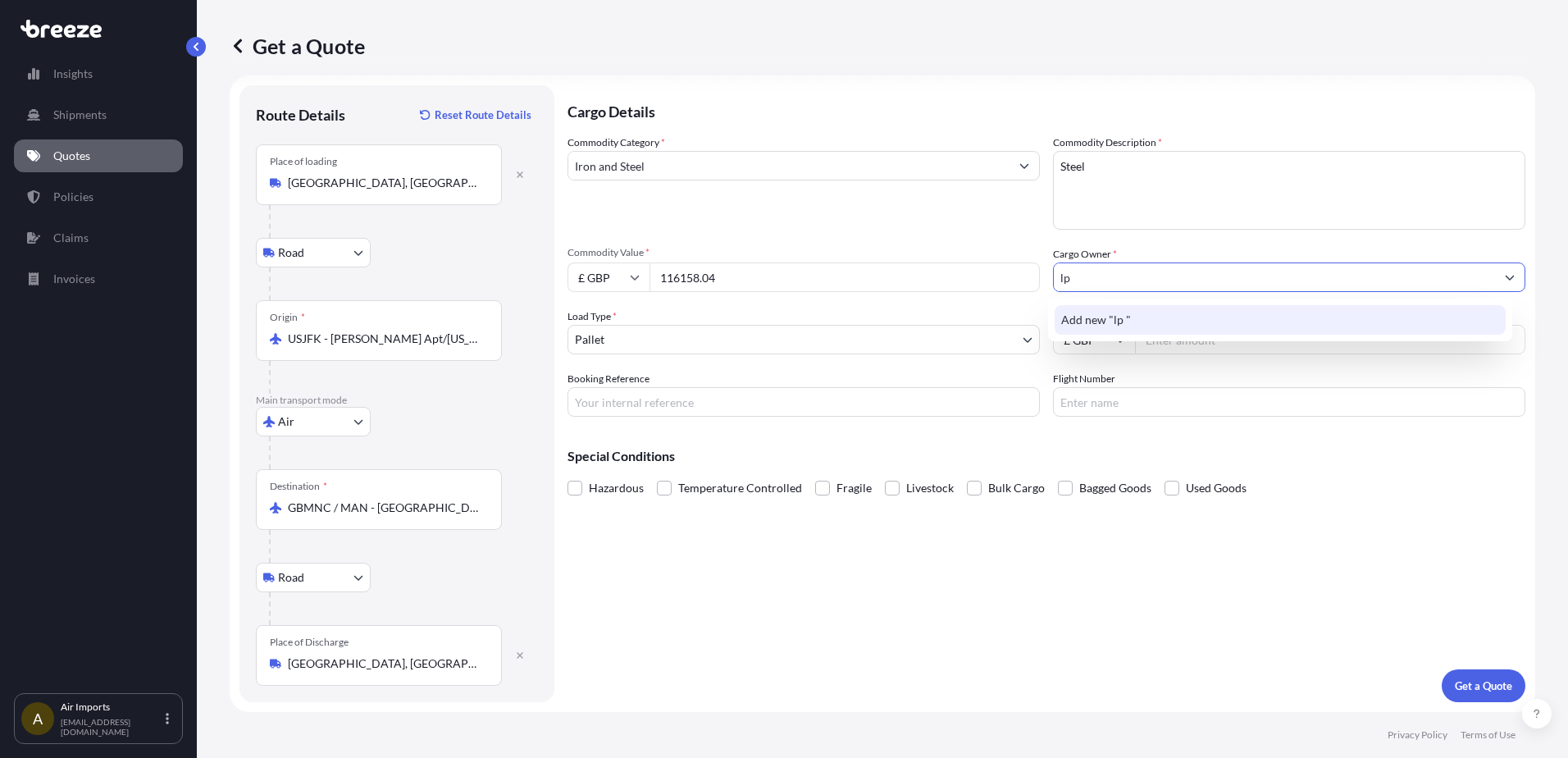
click at [812, 318] on span "Add new "lp "" at bounding box center [1097, 320] width 70 height 16
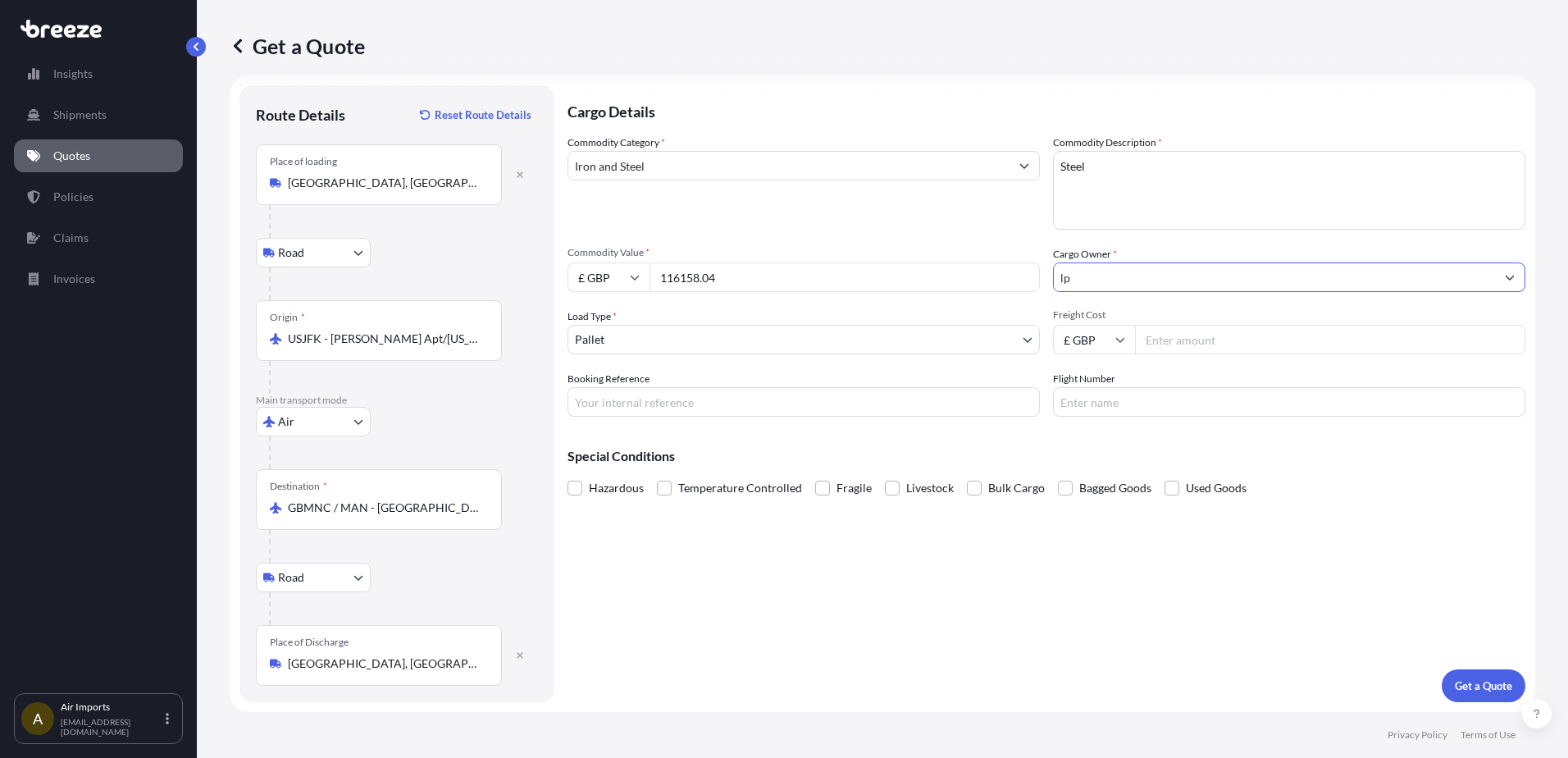
click at [812, 286] on input "lp" at bounding box center [1274, 277] width 441 height 30
click at [812, 276] on button "Show suggestions" at bounding box center [1510, 277] width 30 height 30
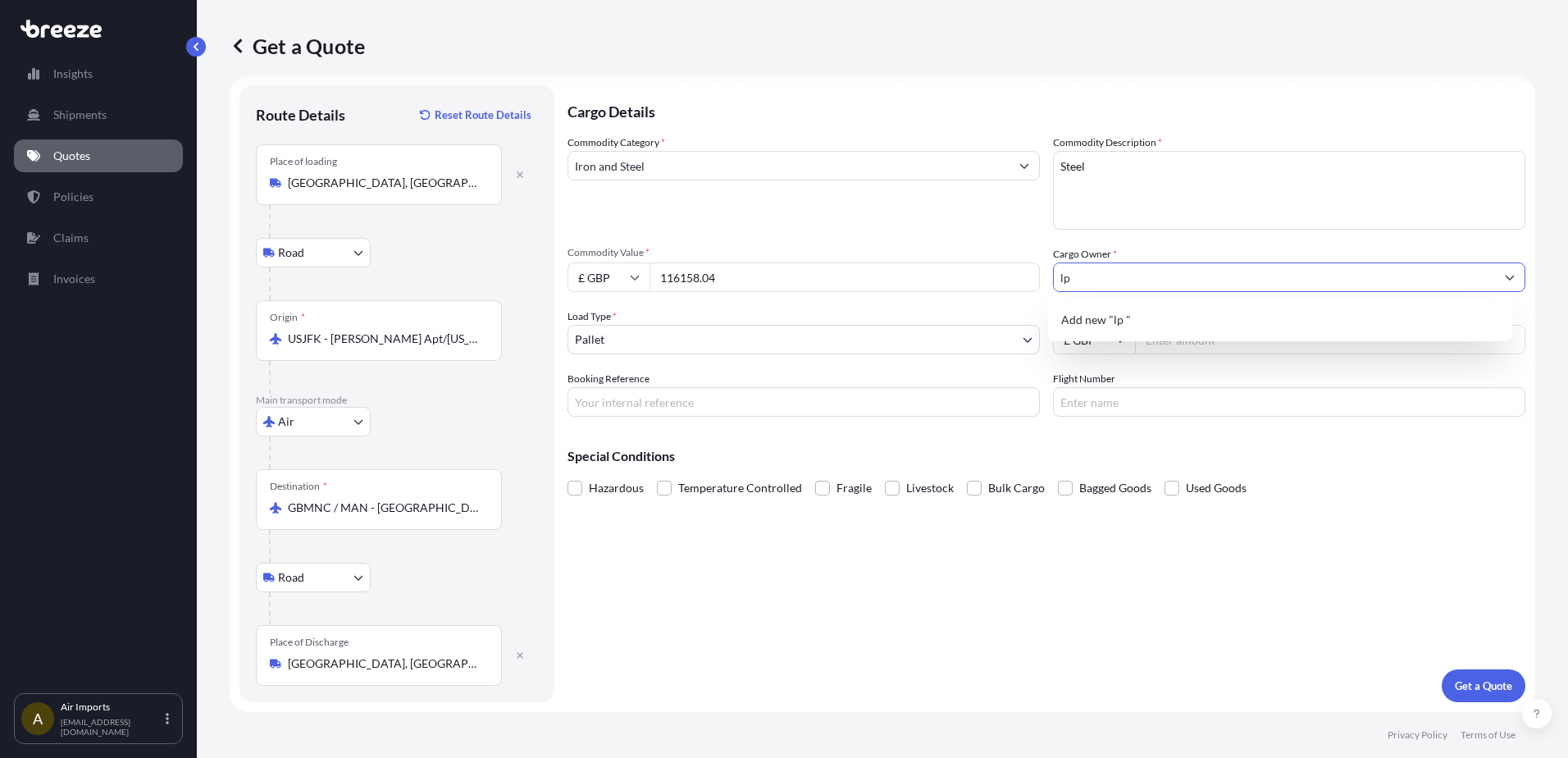
drag, startPoint x: 1154, startPoint y: 286, endPoint x: 1002, endPoint y: 286, distance: 152.0
click at [812, 286] on div "Commodity Category * Iron and Steel Commodity Description * Steel Commodity Val…" at bounding box center [1046, 276] width 958 height 282
click at [812, 317] on span "Add new "LP Freight"" at bounding box center [1116, 320] width 110 height 16
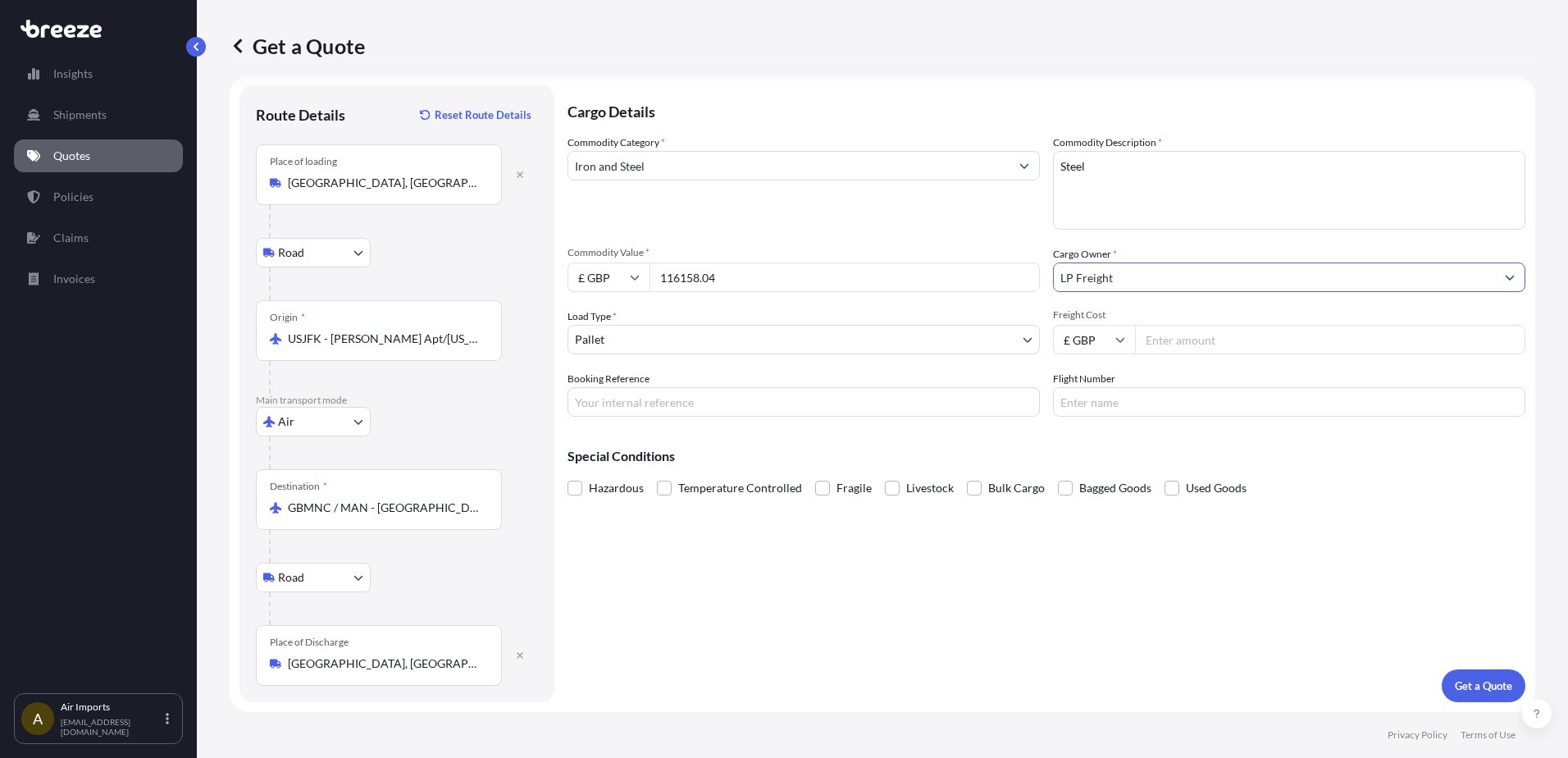
type input "LP Freight"
click at [812, 340] on input "Freight Cost" at bounding box center [1330, 339] width 391 height 30
click at [812, 349] on input "Freight Cost" at bounding box center [1330, 339] width 391 height 30
click at [630, 278] on icon at bounding box center [634, 277] width 10 height 10
click at [595, 395] on div "$ USD" at bounding box center [608, 391] width 69 height 31
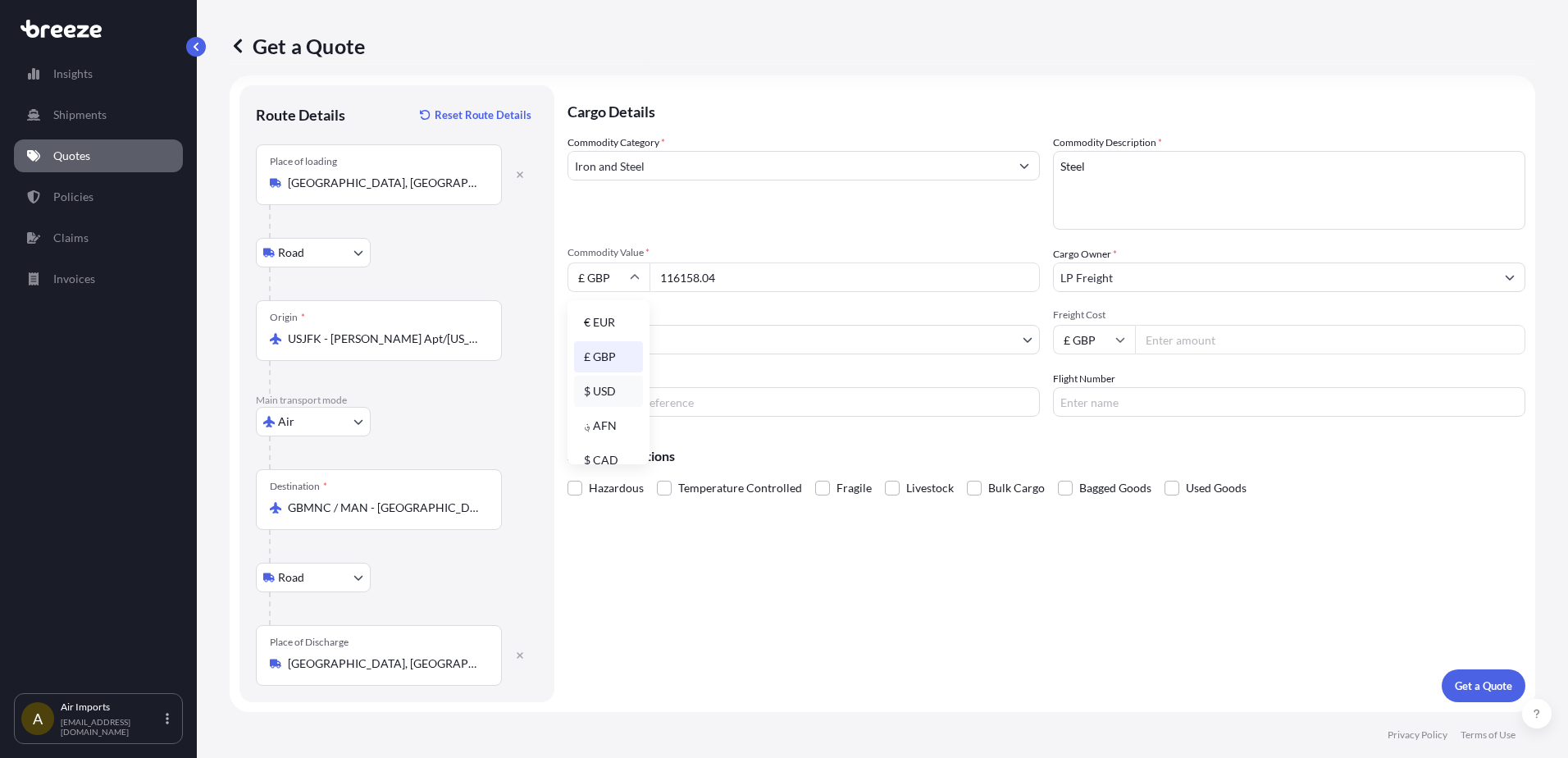
type input "$ USD"
drag, startPoint x: 612, startPoint y: 278, endPoint x: 522, endPoint y: 280, distance: 90.0
click at [527, 280] on form "Route Details Reset Route Details Place of loading Cumberland, RI, USA Road Roa…" at bounding box center [883, 393] width 1306 height 637
click at [812, 339] on input "Freight Cost" at bounding box center [1330, 339] width 391 height 30
type input "5299.56"
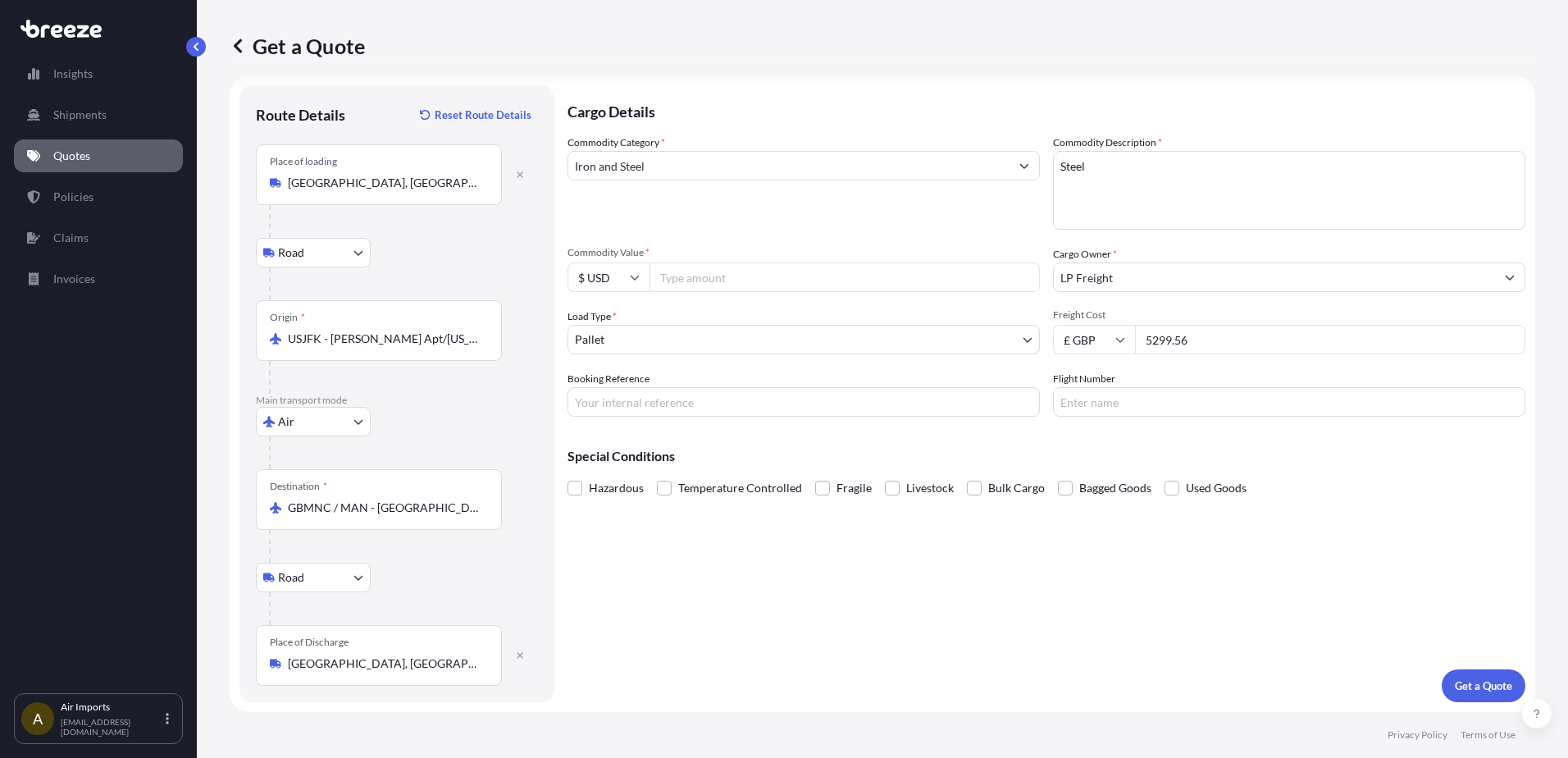
drag, startPoint x: 689, startPoint y: 279, endPoint x: 682, endPoint y: 269, distance: 12.2
click at [689, 278] on input "Commodity Value *" at bounding box center [844, 277] width 391 height 30
click at [681, 277] on input "Commodity Value *" at bounding box center [844, 277] width 391 height 30
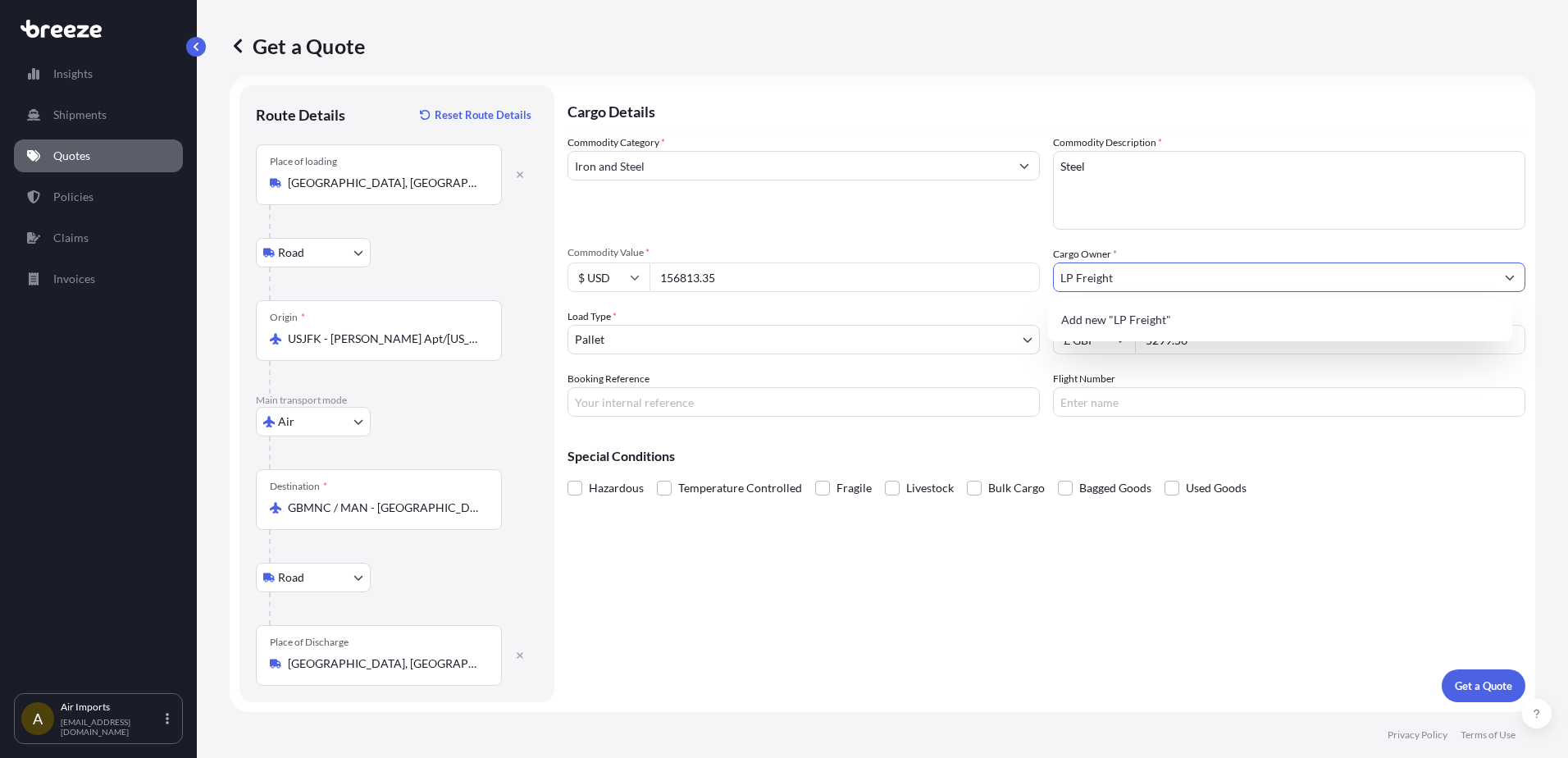
click at [701, 399] on input "Booking Reference" at bounding box center [804, 401] width 472 height 30
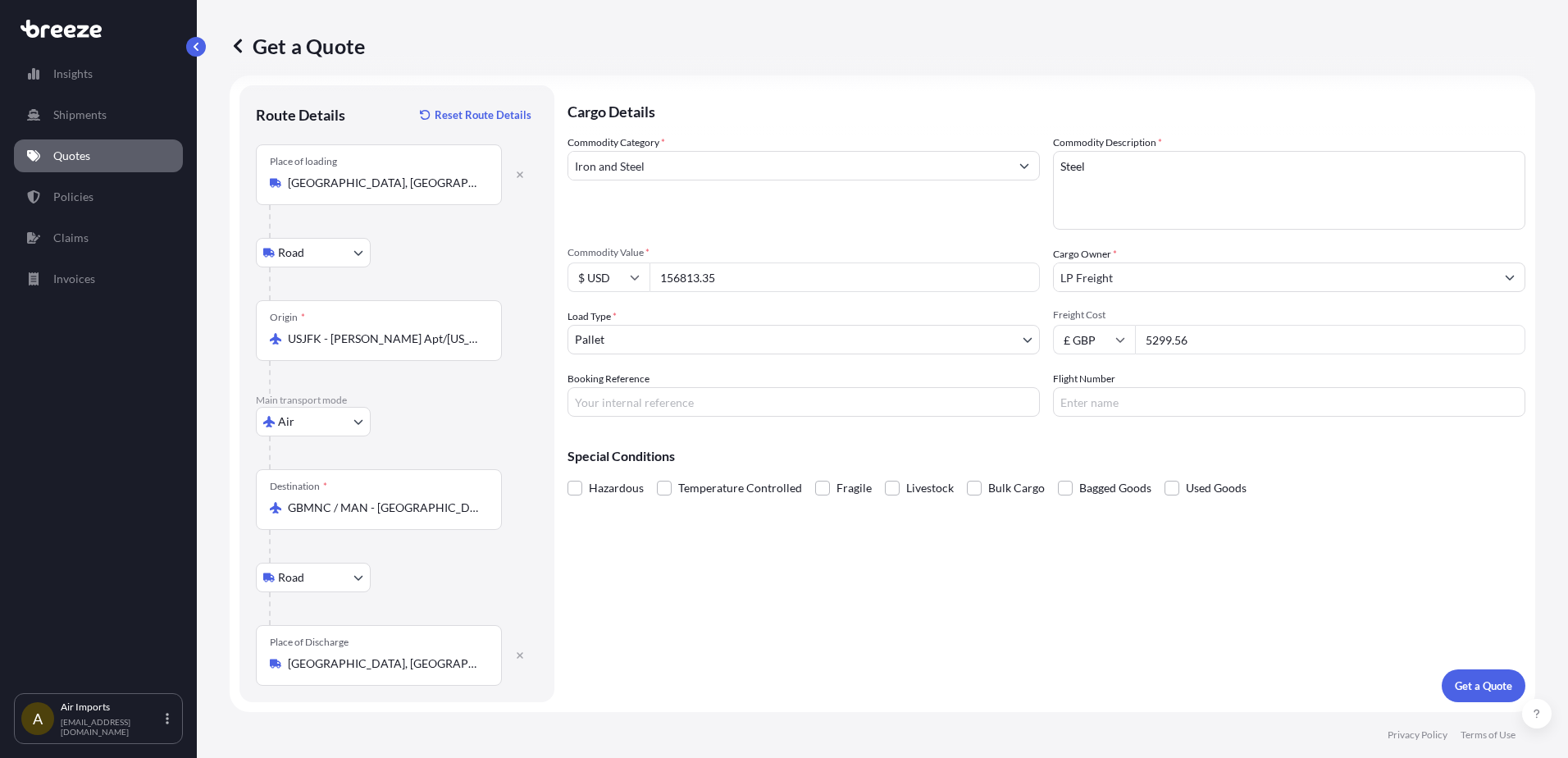
drag, startPoint x: 770, startPoint y: 292, endPoint x: 705, endPoint y: 270, distance: 68.6
click at [769, 292] on div "Commodity Category * Iron and Steel Commodity Description * Steel Commodity Val…" at bounding box center [1046, 276] width 958 height 282
click at [695, 271] on input "156813.35" at bounding box center [844, 277] width 391 height 30
type input "156813.85"
click at [655, 403] on input "Booking Reference" at bounding box center [804, 401] width 472 height 30
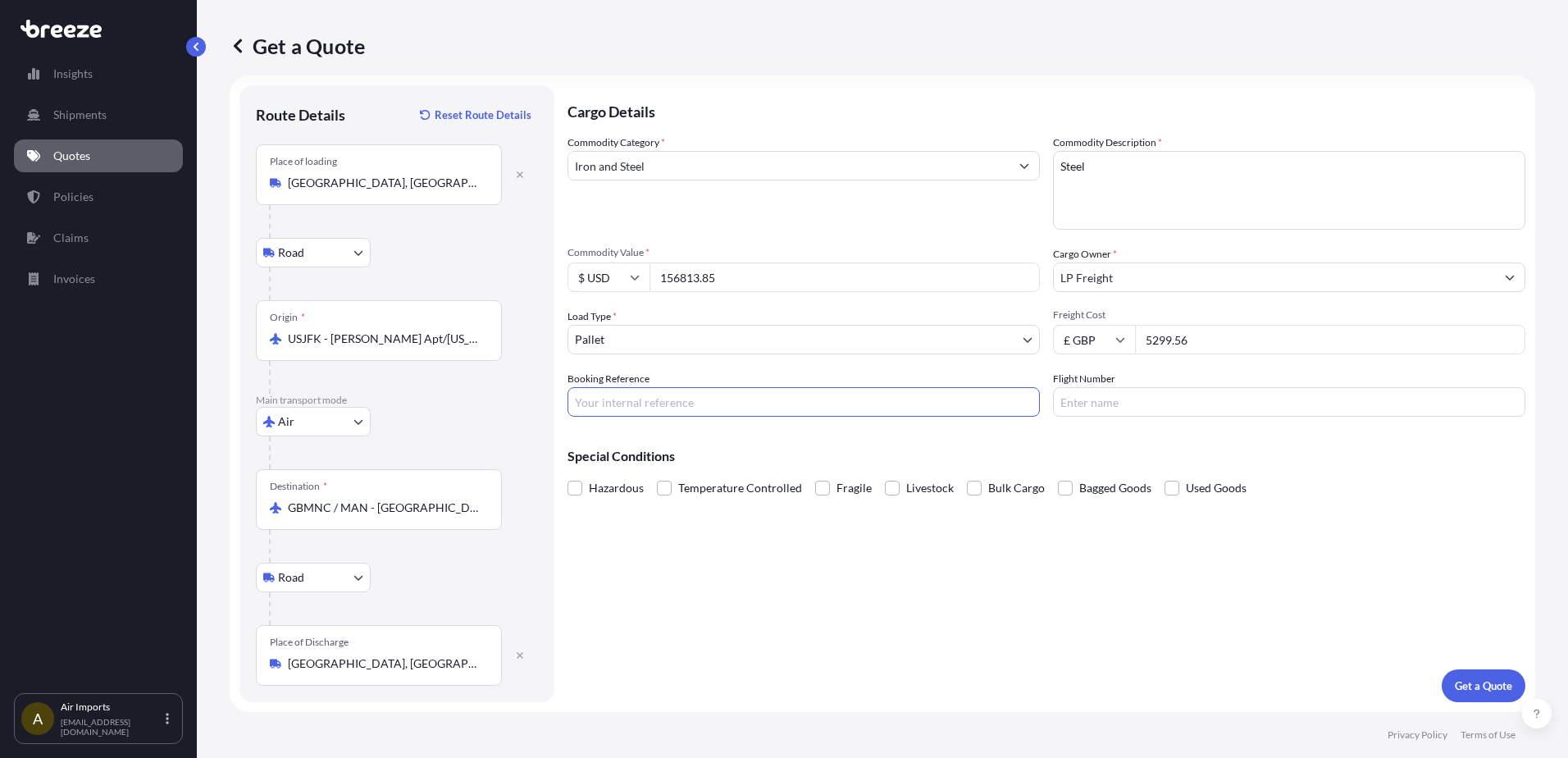
click at [629, 393] on input "Booking Reference" at bounding box center [804, 401] width 472 height 30
click at [628, 399] on input "BQT" at bounding box center [804, 401] width 472 height 30
type input "BQT2528784"
click at [812, 405] on input "Flight Number" at bounding box center [1290, 401] width 472 height 30
click at [812, 516] on button "Get a Quote" at bounding box center [1484, 685] width 84 height 33
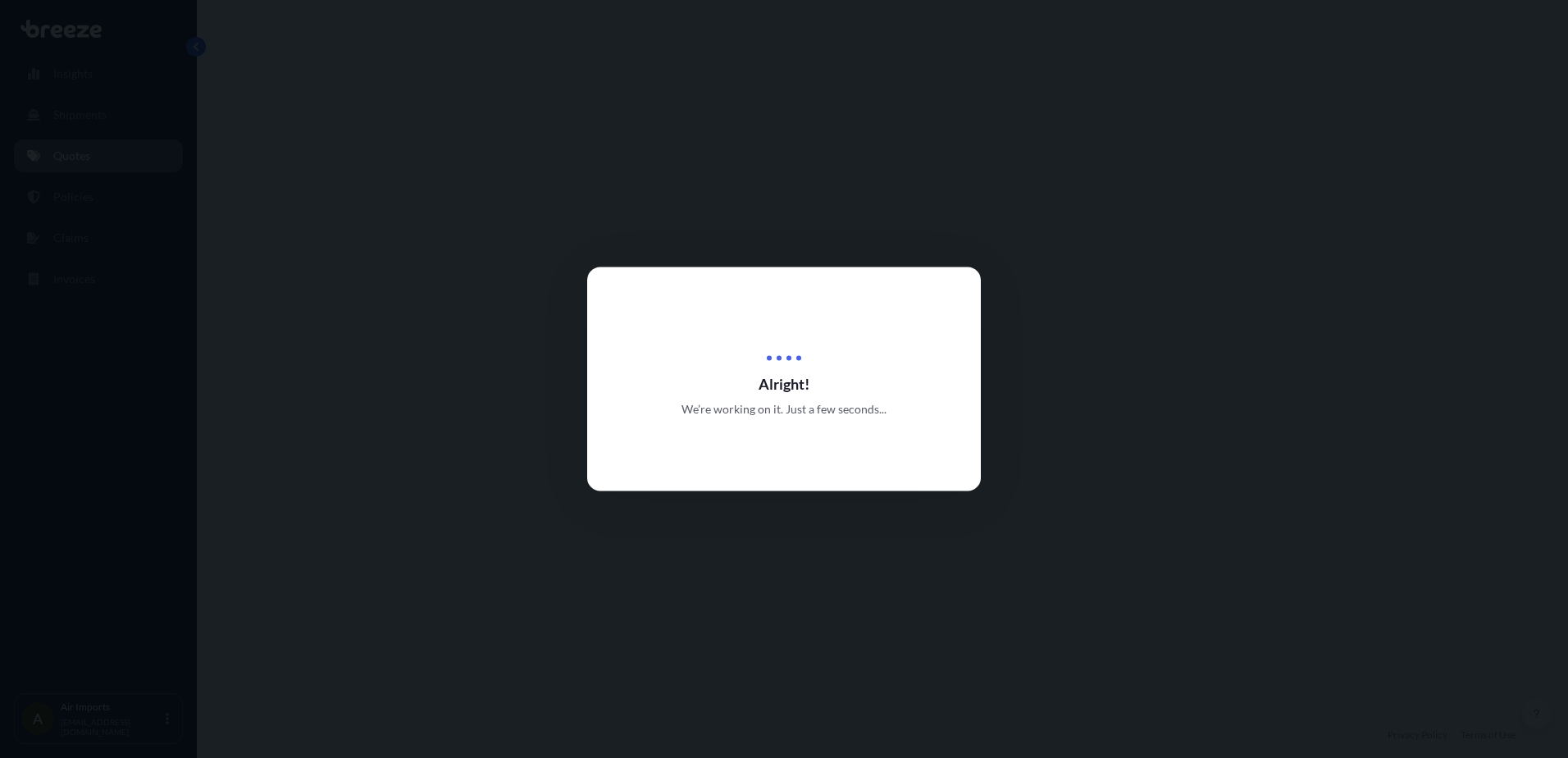
select select "Road"
select select "Air"
select select "Road"
select select "1"
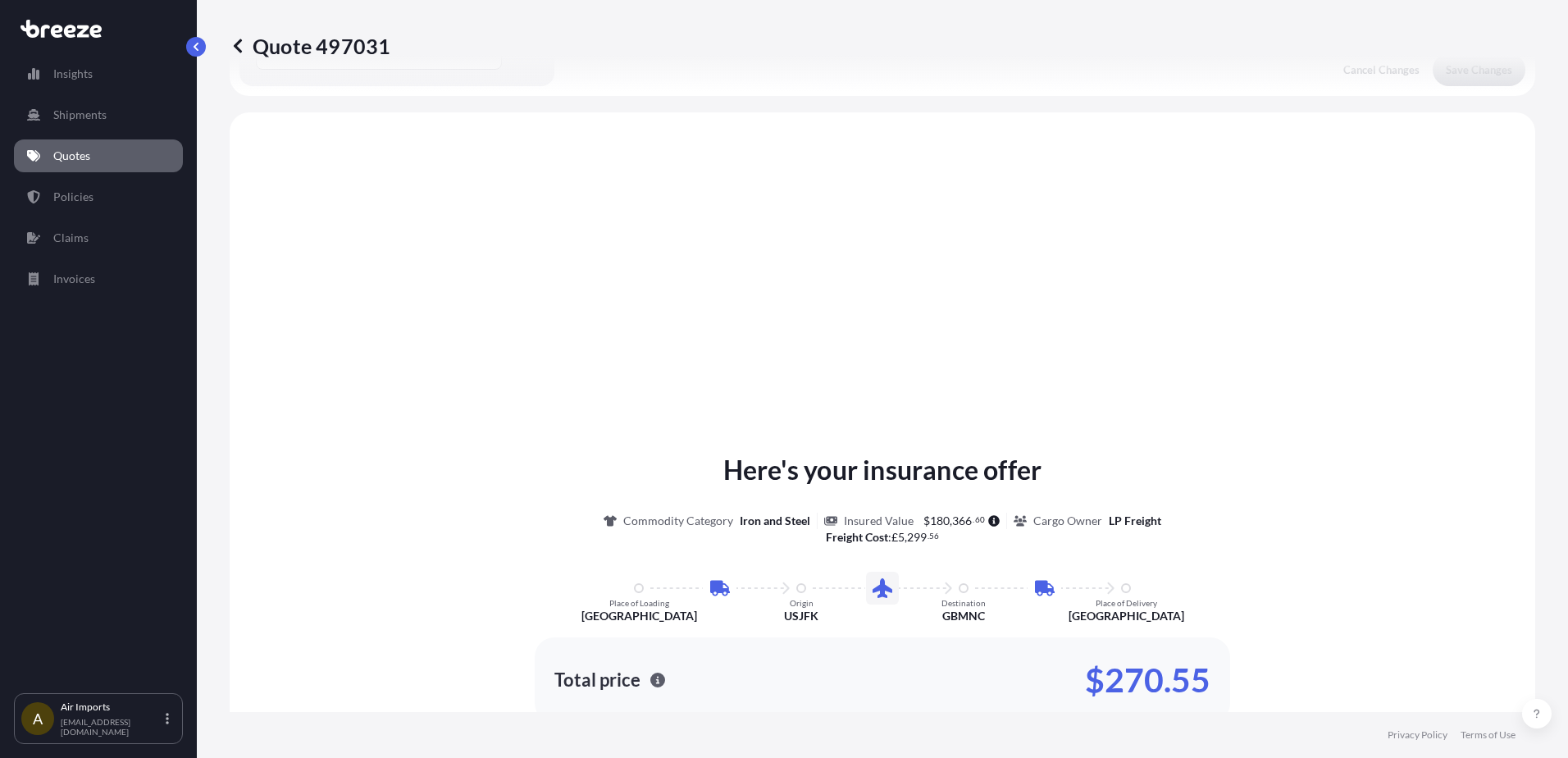
scroll to position [657, 0]
